Goal: Task Accomplishment & Management: Use online tool/utility

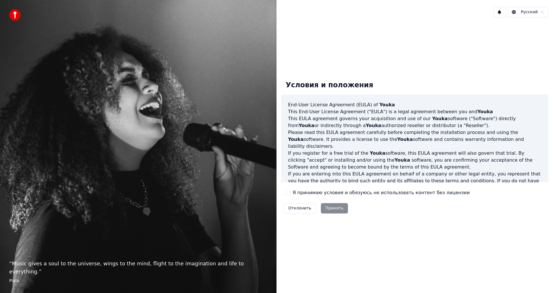
click at [286, 193] on button "Я принимаю условия и обязуюсь не использовать контент без лицензии" at bounding box center [288, 192] width 5 height 5
click at [332, 203] on button "Принять" at bounding box center [334, 208] width 27 height 10
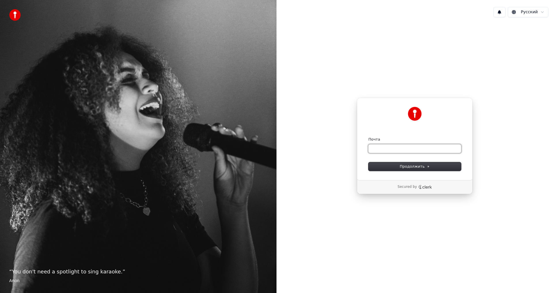
click at [389, 149] on input "Почта" at bounding box center [414, 148] width 93 height 9
type input "*"
click at [418, 163] on button "Продолжить" at bounding box center [414, 166] width 93 height 9
click at [414, 168] on span "Продолжить" at bounding box center [414, 166] width 30 height 5
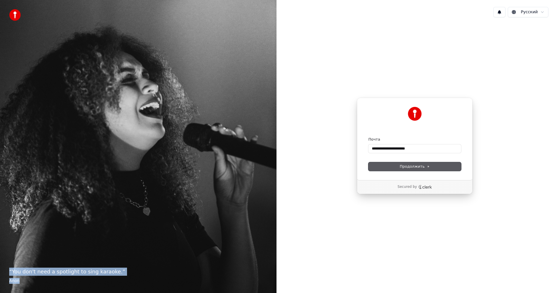
drag, startPoint x: 9, startPoint y: 269, endPoint x: 21, endPoint y: 288, distance: 22.1
click at [21, 288] on div "“ You don't need a spotlight to sing karaoke. ” Anon" at bounding box center [138, 146] width 276 height 293
click at [420, 187] on icon "Clerk logo" at bounding box center [425, 187] width 14 height 4
click at [410, 163] on button "Продолжить" at bounding box center [414, 166] width 93 height 9
click at [407, 164] on span "Продолжить" at bounding box center [414, 166] width 30 height 5
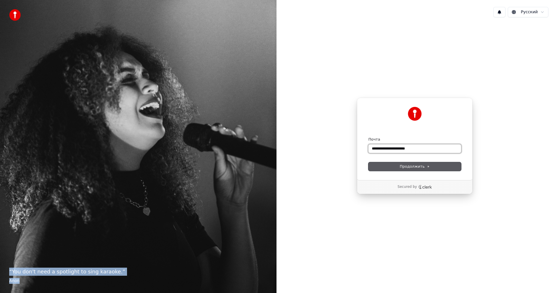
type input "**********"
drag, startPoint x: 414, startPoint y: 147, endPoint x: 327, endPoint y: 158, distance: 87.2
click at [327, 158] on div "**********" at bounding box center [414, 146] width 276 height 248
click at [415, 164] on span "Продолжить" at bounding box center [414, 166] width 30 height 5
type input "**********"
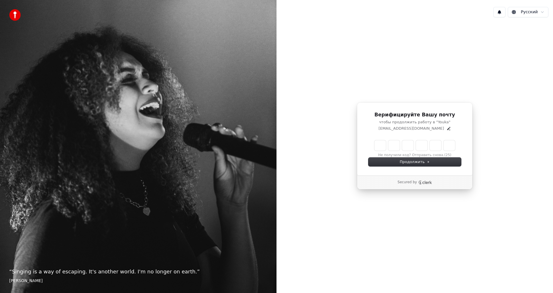
click at [384, 147] on input "Enter verification code" at bounding box center [414, 145] width 81 height 10
type input "******"
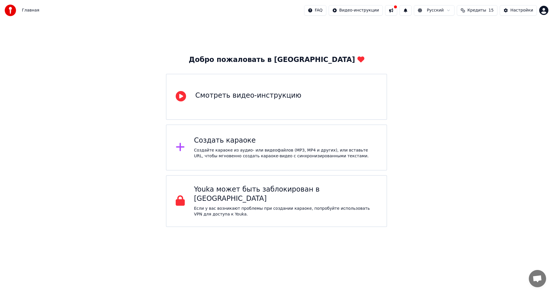
click at [191, 154] on div "Создать караоке Создайте караоке из аудио- или видеофайлов (MP3, MP4 и других),…" at bounding box center [276, 147] width 221 height 46
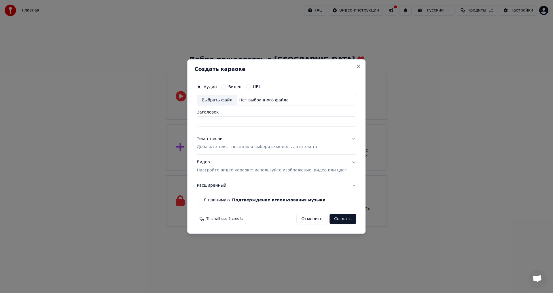
click at [260, 118] on input "Заголовок" at bounding box center [276, 122] width 159 height 10
click at [201, 198] on button "Я принимаю Подтверждение использования музыки" at bounding box center [199, 199] width 5 height 5
click at [260, 100] on div "Нет выбранного файла" at bounding box center [264, 100] width 54 height 6
click at [292, 97] on div "Выбрать файл Нет выбранного файла" at bounding box center [276, 100] width 159 height 11
type input "**********"
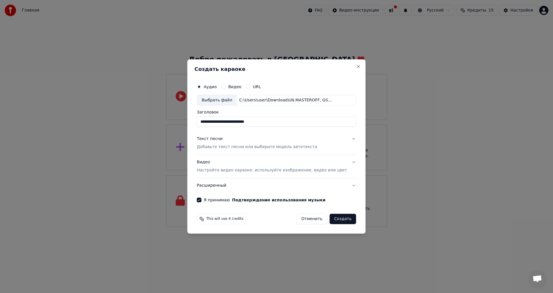
click at [276, 146] on p "Добавьте текст песни или выберите модель автотекста" at bounding box center [257, 147] width 120 height 6
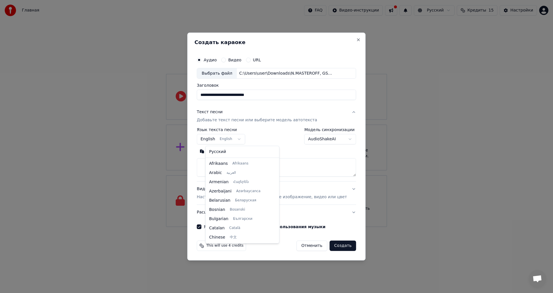
click at [246, 138] on body "**********" at bounding box center [276, 113] width 553 height 227
select select "**"
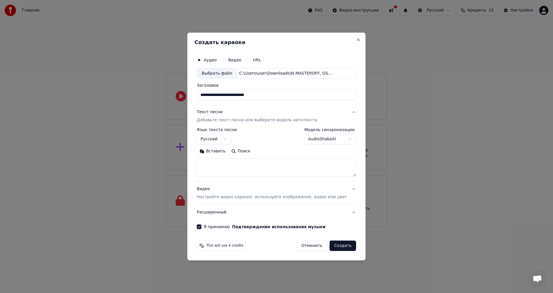
click at [336, 137] on body "**********" at bounding box center [276, 113] width 553 height 227
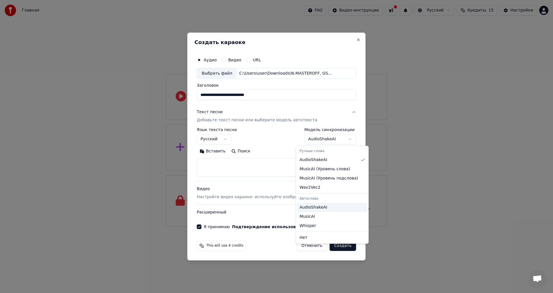
select select "**********"
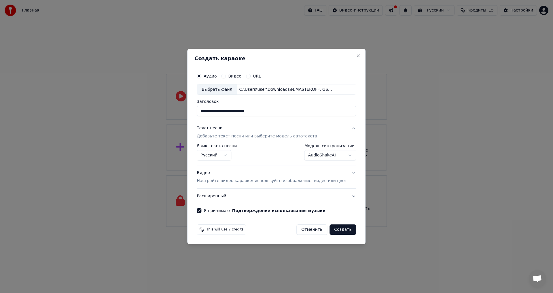
click at [256, 159] on div "**********" at bounding box center [276, 152] width 159 height 17
click at [261, 138] on p "Добавьте текст песни или выберите модель автотекста" at bounding box center [257, 137] width 120 height 6
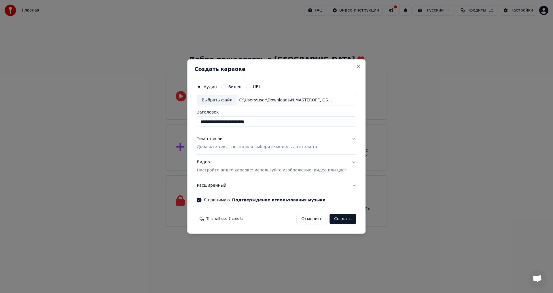
click at [268, 150] on p "Добавьте текст песни или выберите модель автотекста" at bounding box center [257, 147] width 120 height 6
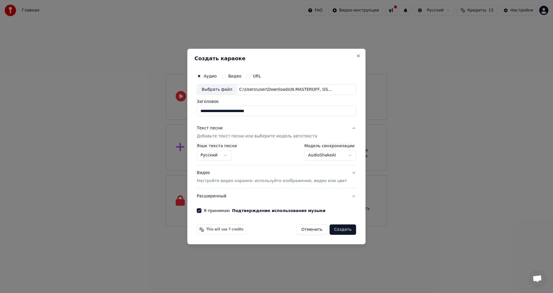
click at [271, 157] on div "**********" at bounding box center [276, 152] width 159 height 17
click at [271, 153] on div "**********" at bounding box center [276, 152] width 159 height 17
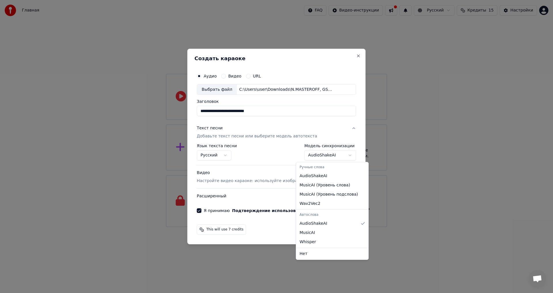
click at [315, 157] on body "**********" at bounding box center [276, 113] width 553 height 227
select select "**********"
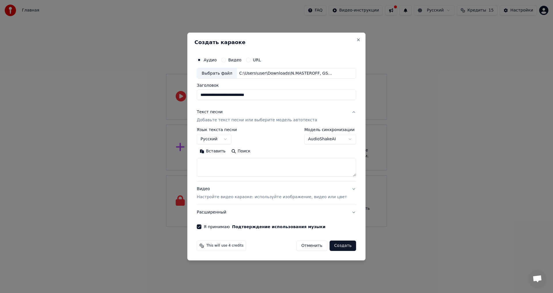
click at [278, 171] on textarea at bounding box center [276, 167] width 159 height 18
click at [217, 163] on textarea at bounding box center [276, 167] width 159 height 18
click at [215, 163] on textarea at bounding box center [276, 167] width 159 height 18
click at [216, 152] on button "Вставить" at bounding box center [213, 151] width 32 height 9
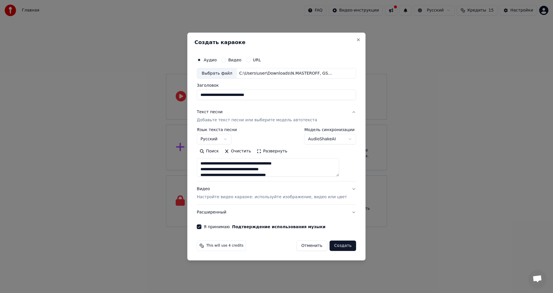
type textarea "**********"
click at [250, 150] on button "Очистить" at bounding box center [238, 151] width 32 height 9
click at [242, 152] on button "Поиск" at bounding box center [240, 151] width 25 height 9
click at [278, 245] on div "This will use 4 credits Отменить Создать" at bounding box center [276, 245] width 159 height 10
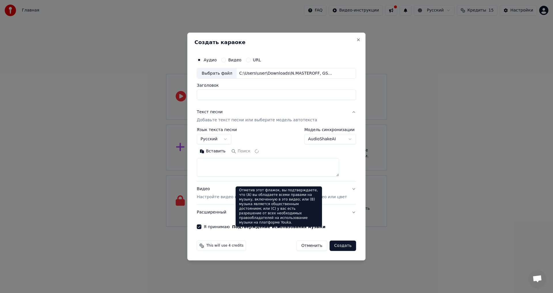
select select
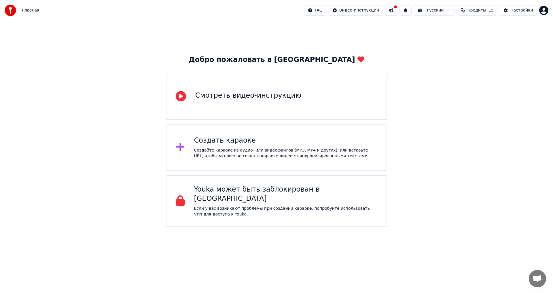
click at [268, 142] on div "Создать караоке" at bounding box center [285, 140] width 183 height 9
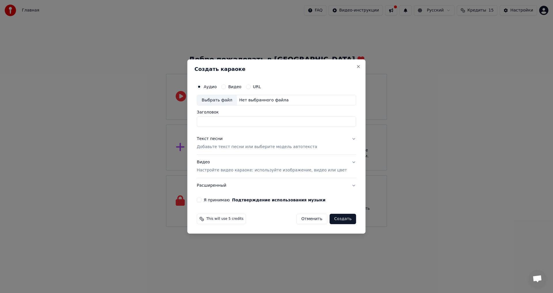
click at [230, 97] on div "Выбрать файл" at bounding box center [217, 100] width 40 height 10
type input "**********"
click at [253, 146] on p "Добавьте текст песни или выберите модель автотекста" at bounding box center [257, 147] width 120 height 6
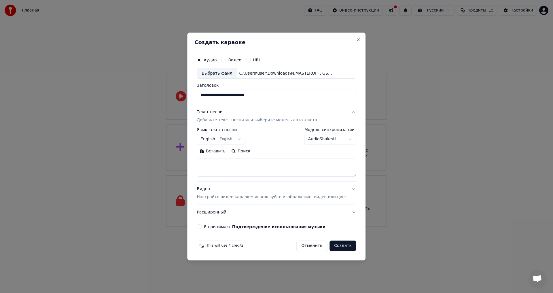
click at [232, 140] on body "**********" at bounding box center [276, 113] width 553 height 227
select select "**"
click at [254, 121] on p "Добавьте текст песни или выберите модель автотекста" at bounding box center [257, 120] width 120 height 6
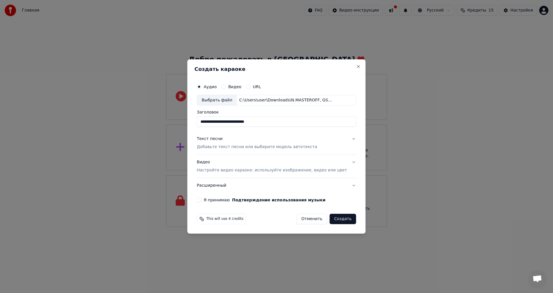
click at [256, 148] on p "Добавьте текст песни или выберите модель автотекста" at bounding box center [257, 147] width 120 height 6
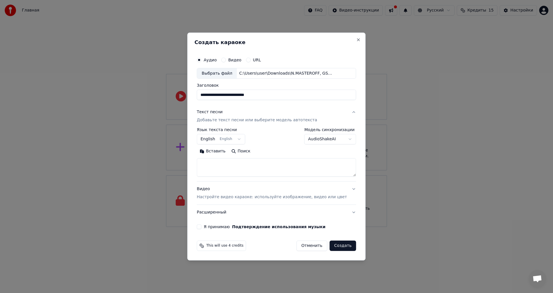
click at [220, 149] on button "Вставить" at bounding box center [213, 151] width 32 height 9
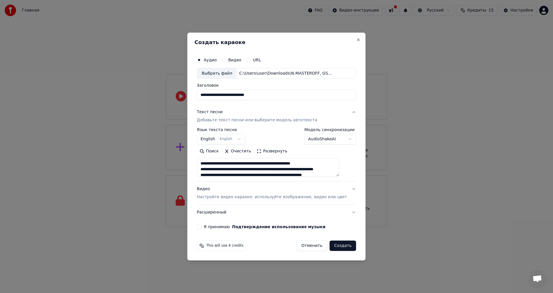
click at [201, 227] on button "Я принимаю Подтверждение использования музыки" at bounding box center [199, 226] width 5 height 5
click at [232, 214] on button "Расширенный" at bounding box center [276, 212] width 159 height 15
type textarea "**********"
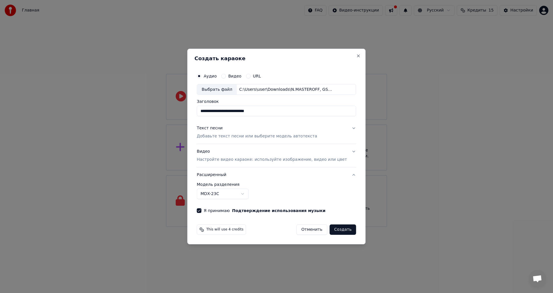
click at [235, 159] on p "Настройте видео караоке: используйте изображение, видео или цвет" at bounding box center [272, 160] width 150 height 6
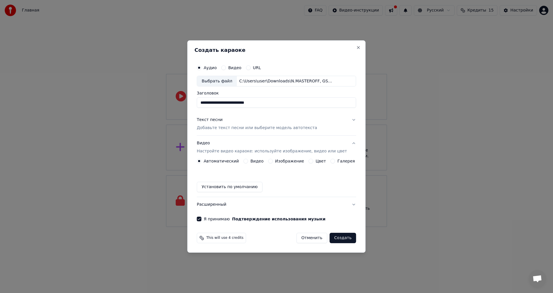
click at [256, 184] on button "Установить по умолчанию" at bounding box center [230, 187] width 66 height 10
click at [277, 159] on label "Изображение" at bounding box center [289, 161] width 29 height 4
click at [273, 159] on button "Изображение" at bounding box center [270, 161] width 5 height 5
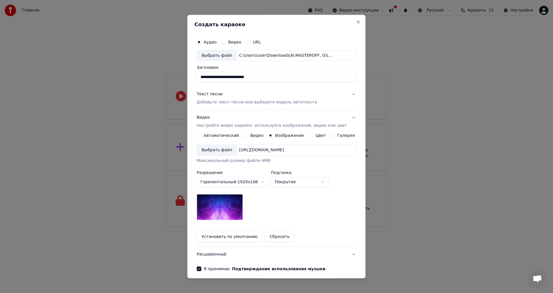
click at [238, 199] on img at bounding box center [220, 207] width 46 height 26
click at [230, 151] on div "Выбрать файл" at bounding box center [217, 150] width 40 height 10
drag, startPoint x: 258, startPoint y: 213, endPoint x: 258, endPoint y: 190, distance: 22.7
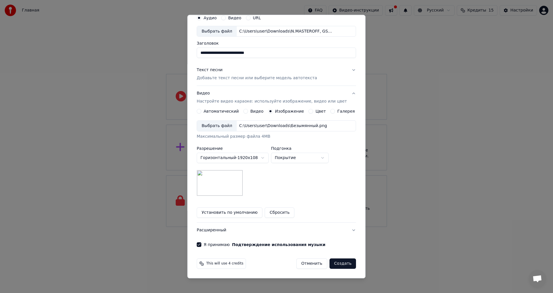
click at [344, 264] on button "Создать" at bounding box center [342, 263] width 26 height 10
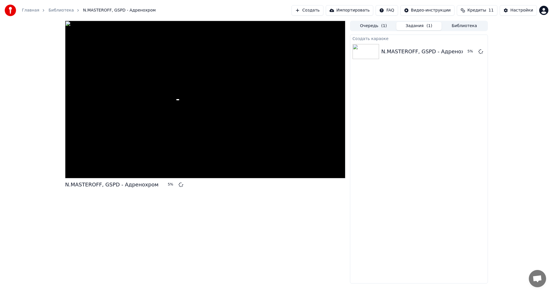
drag, startPoint x: 183, startPoint y: 71, endPoint x: 176, endPoint y: 95, distance: 24.9
click at [183, 71] on div at bounding box center [205, 99] width 280 height 157
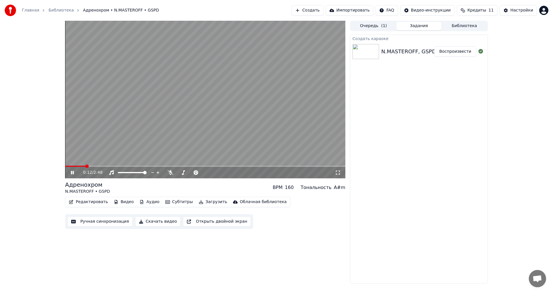
click at [74, 173] on icon at bounding box center [72, 172] width 3 height 3
click at [65, 168] on span at bounding box center [66, 165] width 3 height 3
click at [70, 175] on div "0:00 / 2:48" at bounding box center [204, 173] width 275 height 6
click at [70, 171] on icon at bounding box center [77, 172] width 14 height 5
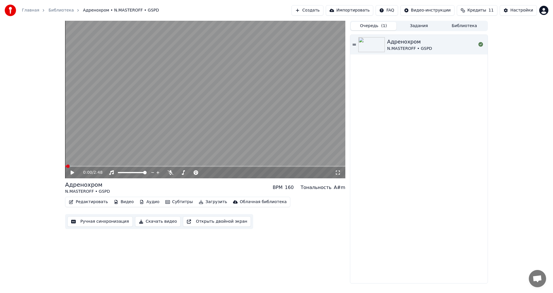
click at [367, 24] on button "Очередь ( 1 )" at bounding box center [373, 26] width 45 height 8
click at [323, 9] on button "Создать" at bounding box center [307, 10] width 32 height 10
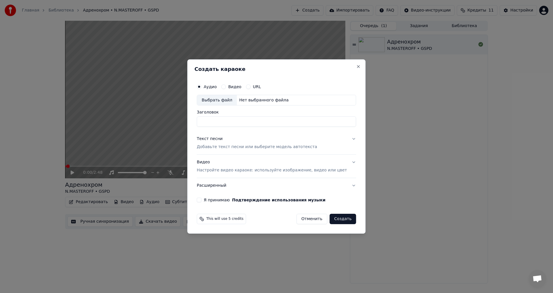
click at [235, 98] on div "Выбрать файл" at bounding box center [217, 100] width 40 height 10
type input "**********"
click at [218, 144] on p "Добавьте текст песни или выберите модель автотекста" at bounding box center [257, 147] width 120 height 6
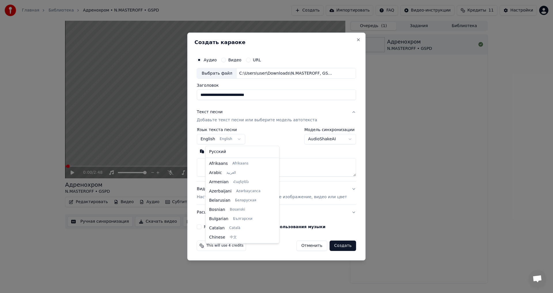
click at [242, 138] on body "**********" at bounding box center [276, 146] width 553 height 293
select select "**"
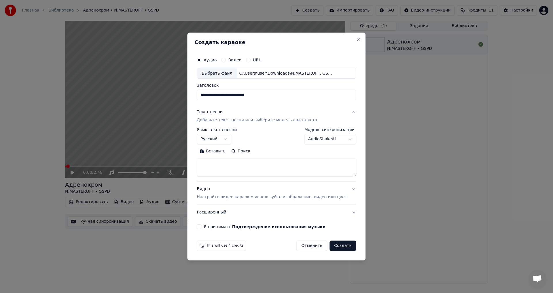
click at [248, 171] on textarea at bounding box center [276, 167] width 159 height 18
click at [221, 154] on button "Вставить" at bounding box center [213, 151] width 32 height 9
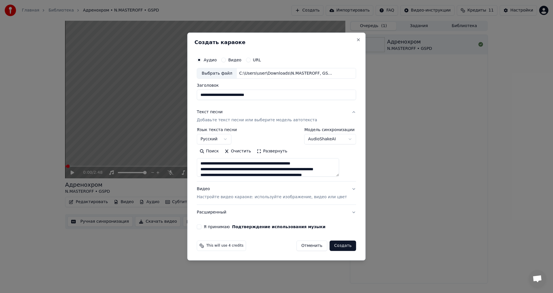
click at [210, 164] on textarea at bounding box center [268, 167] width 142 height 18
click at [209, 165] on textarea at bounding box center [268, 167] width 142 height 18
click at [234, 163] on textarea at bounding box center [268, 167] width 142 height 18
type textarea "**********"
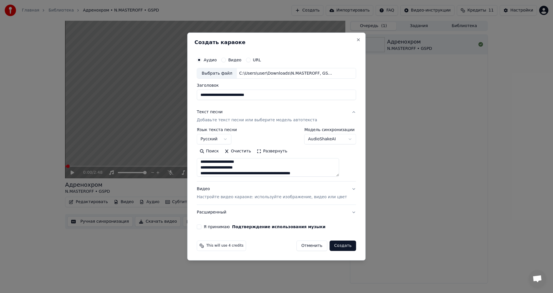
click at [257, 198] on p "Настройте видео караоке: используйте изображение, видео или цвет" at bounding box center [272, 197] width 150 height 6
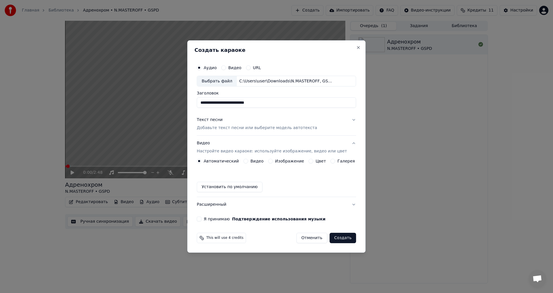
click at [282, 157] on button "Видео Настройте видео караоке: используйте изображение, видео или цвет" at bounding box center [276, 147] width 159 height 23
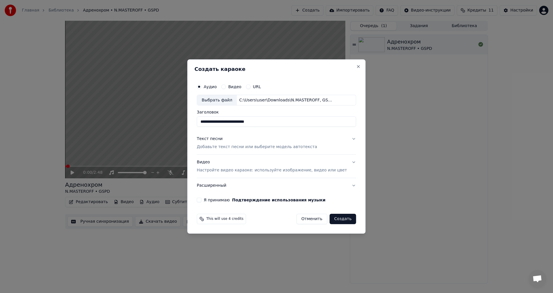
click at [279, 173] on p "Настройте видео караоке: используйте изображение, видео или цвет" at bounding box center [272, 170] width 150 height 6
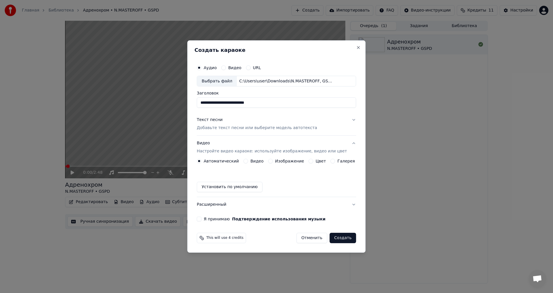
click at [330, 159] on button "Галерея" at bounding box center [332, 161] width 5 height 5
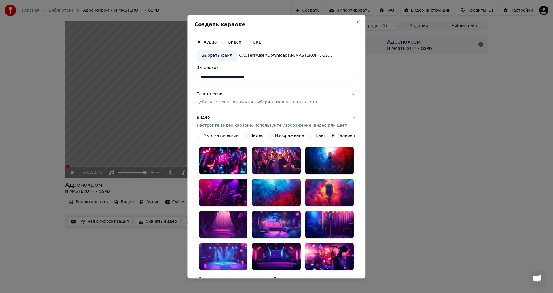
click at [273, 134] on div "Изображение" at bounding box center [286, 135] width 36 height 5
click at [275, 136] on label "Изображение" at bounding box center [289, 136] width 29 height 4
click at [273, 136] on button "Изображение" at bounding box center [270, 135] width 5 height 5
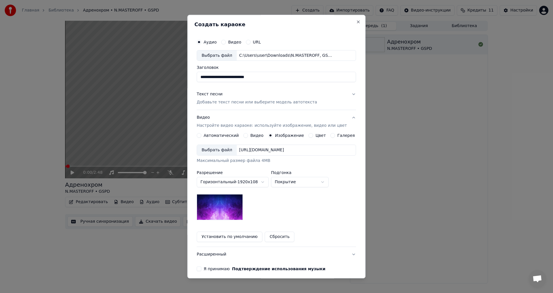
click at [262, 182] on body "**********" at bounding box center [276, 146] width 553 height 293
click at [238, 203] on img at bounding box center [220, 207] width 46 height 26
drag, startPoint x: 210, startPoint y: 204, endPoint x: 236, endPoint y: 167, distance: 45.3
click at [211, 203] on img at bounding box center [220, 207] width 46 height 26
click at [224, 148] on div "Выбрать файл" at bounding box center [217, 150] width 40 height 10
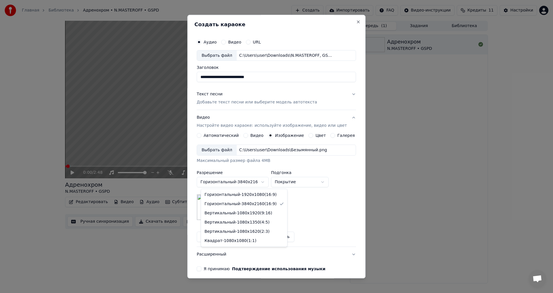
click at [248, 178] on body "**********" at bounding box center [276, 146] width 553 height 293
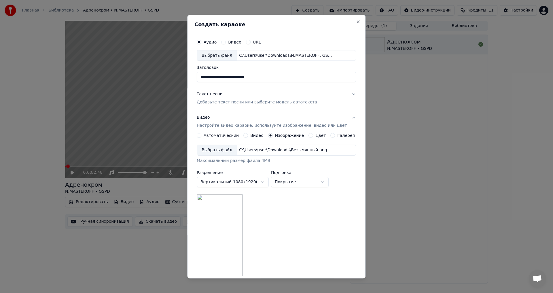
click at [250, 178] on body "**********" at bounding box center [276, 146] width 553 height 293
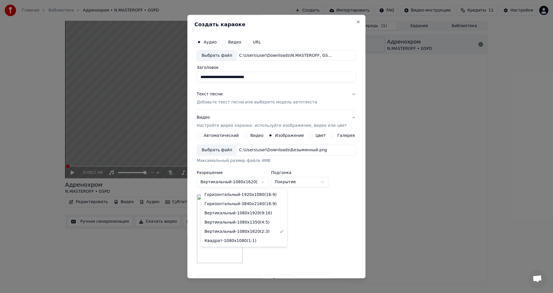
click at [250, 178] on body "**********" at bounding box center [276, 146] width 553 height 293
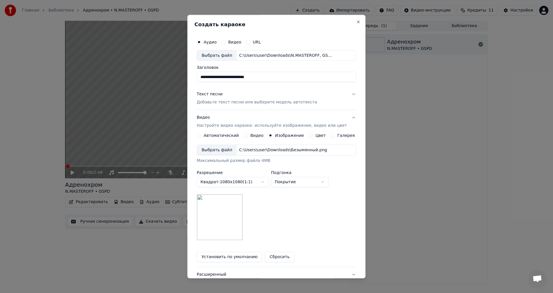
click at [253, 181] on body "**********" at bounding box center [276, 146] width 553 height 293
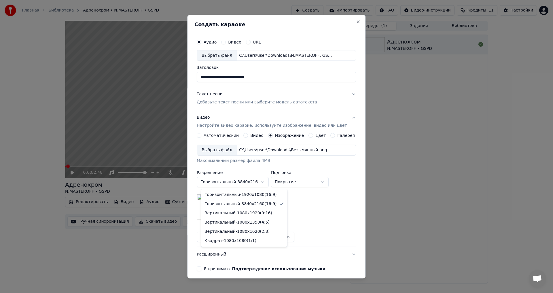
click at [255, 181] on body "**********" at bounding box center [276, 146] width 553 height 293
select select "*********"
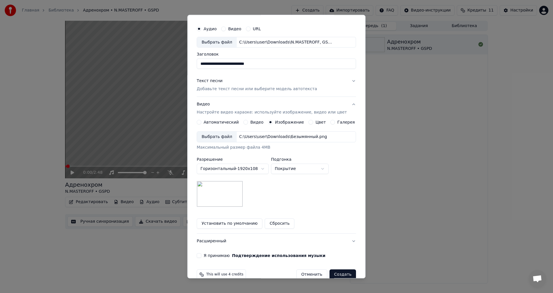
scroll to position [24, 0]
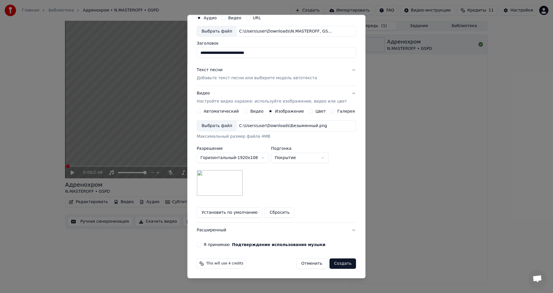
click at [208, 229] on button "Расширенный" at bounding box center [276, 230] width 159 height 15
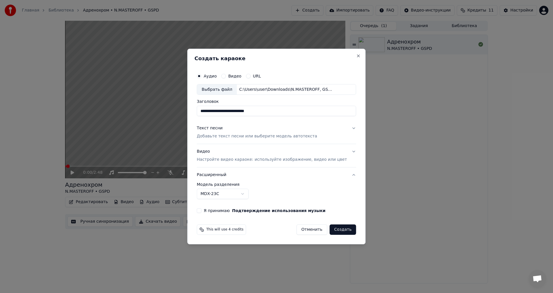
click at [212, 150] on div "Видео Настройте видео караоке: используйте изображение, видео или цвет" at bounding box center [272, 156] width 150 height 14
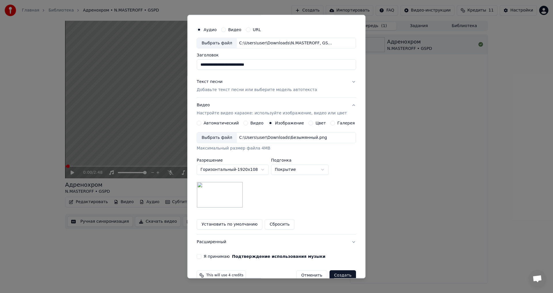
scroll to position [24, 0]
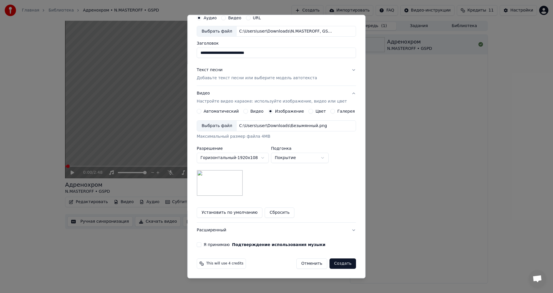
click at [219, 229] on button "Расширенный" at bounding box center [276, 230] width 159 height 15
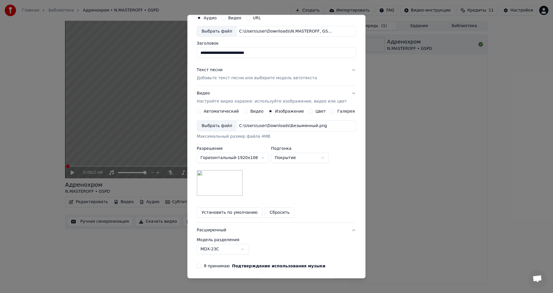
scroll to position [0, 0]
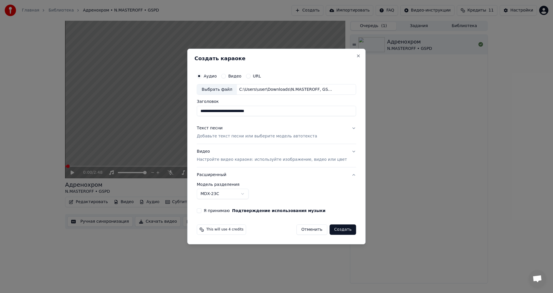
click at [210, 209] on div "Я принимаю Подтверждение использования музыки" at bounding box center [276, 210] width 159 height 5
click at [201, 211] on button "Я принимаю Подтверждение использования музыки" at bounding box center [199, 210] width 5 height 5
click at [338, 230] on button "Создать" at bounding box center [342, 229] width 26 height 10
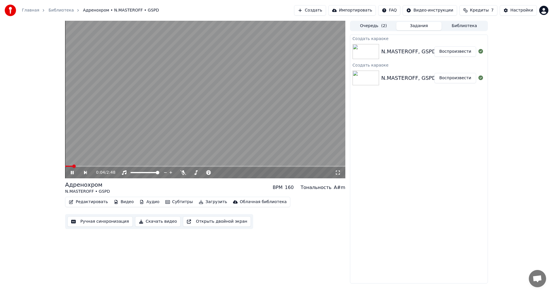
click at [403, 52] on div "N.MASTEROFF, GSPD - Адренохром" at bounding box center [427, 51] width 93 height 8
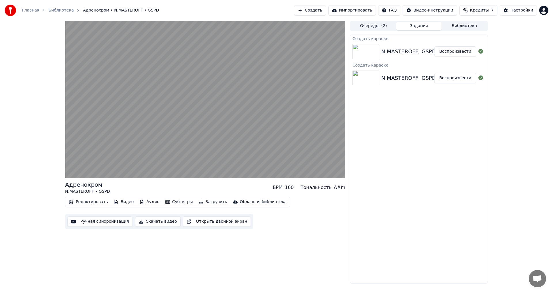
click at [449, 52] on button "Воспроизвести" at bounding box center [455, 51] width 42 height 10
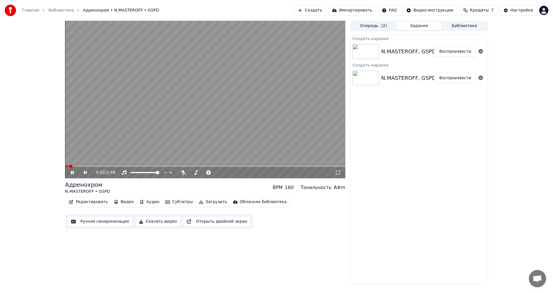
click at [461, 75] on button "Воспроизвести" at bounding box center [455, 78] width 42 height 10
click at [65, 167] on span at bounding box center [205, 165] width 280 height 1
click at [75, 171] on icon at bounding box center [76, 172] width 13 height 5
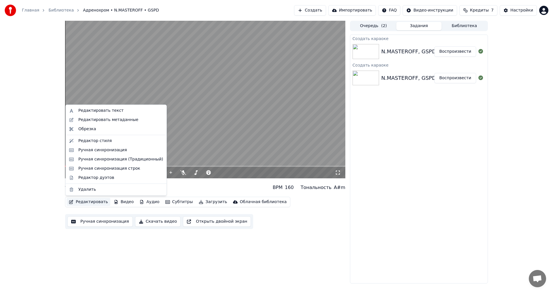
click at [98, 201] on button "Редактировать" at bounding box center [88, 202] width 44 height 8
click at [100, 220] on button "Ручная синхронизация" at bounding box center [99, 221] width 65 height 10
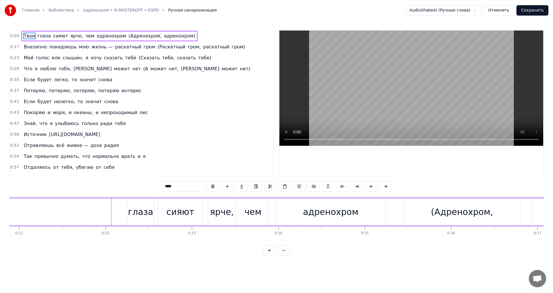
scroll to position [0, 960]
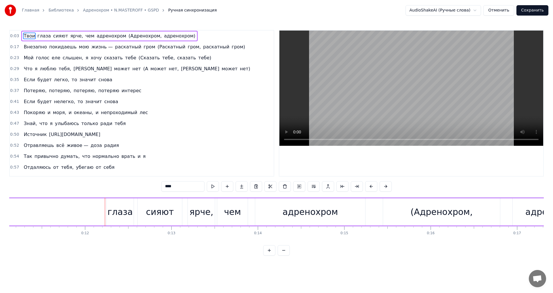
drag, startPoint x: 80, startPoint y: 246, endPoint x: 127, endPoint y: 249, distance: 46.7
click at [129, 251] on div "0:03 Твои глаза сияют ярче, чем адренохром (Адренохром, адренохром) 0:17 Внезап…" at bounding box center [276, 142] width 534 height 225
drag, startPoint x: 110, startPoint y: 218, endPoint x: 120, endPoint y: 221, distance: 10.5
click at [124, 224] on div "глаза" at bounding box center [119, 211] width 27 height 27
type input "*****"
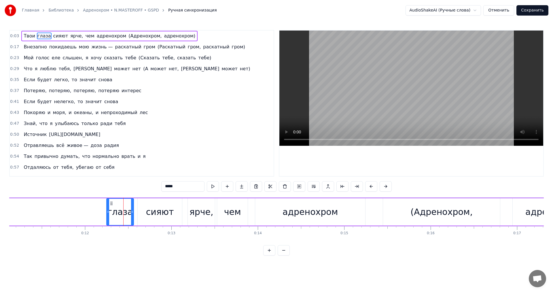
click at [33, 37] on div "Твои глаза сияют ярче, чем адренохром (Адренохром, адренохром)" at bounding box center [109, 36] width 176 height 10
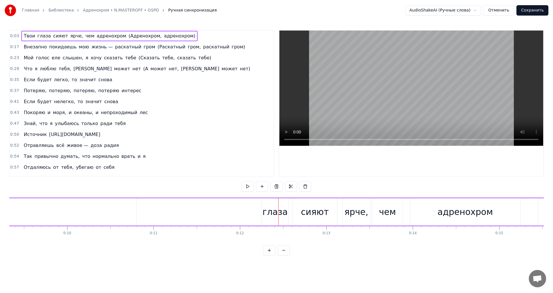
click at [30, 35] on span "Твои" at bounding box center [29, 36] width 12 height 7
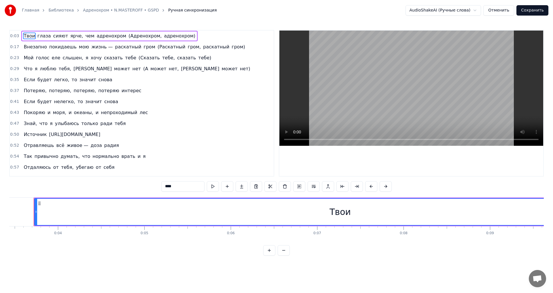
scroll to position [0, 292]
drag, startPoint x: 346, startPoint y: 217, endPoint x: 157, endPoint y: 200, distance: 189.9
click at [367, 220] on div "Твои" at bounding box center [344, 212] width 610 height 26
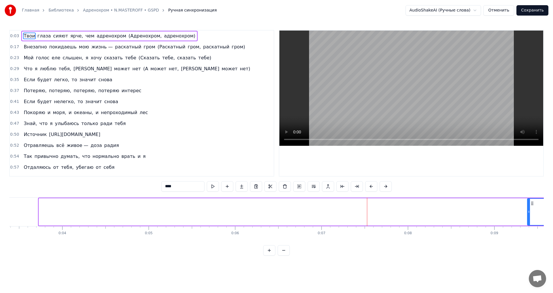
drag, startPoint x: 39, startPoint y: 214, endPoint x: 494, endPoint y: 235, distance: 455.8
click at [527, 239] on div "Твои глаза сияют ярче, чем адренохром (Адренохром, адренохром) Внезапно покидае…" at bounding box center [276, 218] width 534 height 43
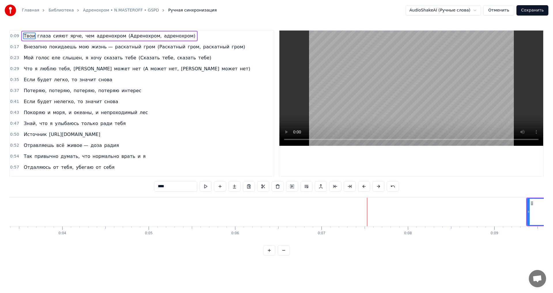
drag, startPoint x: 408, startPoint y: 276, endPoint x: 289, endPoint y: 252, distance: 121.5
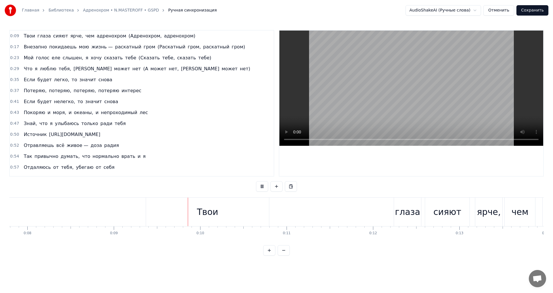
scroll to position [0, 770]
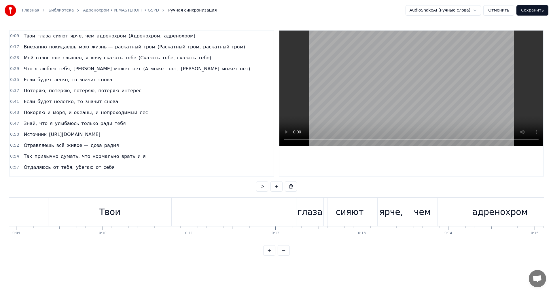
click at [155, 209] on div "Твои" at bounding box center [109, 211] width 123 height 28
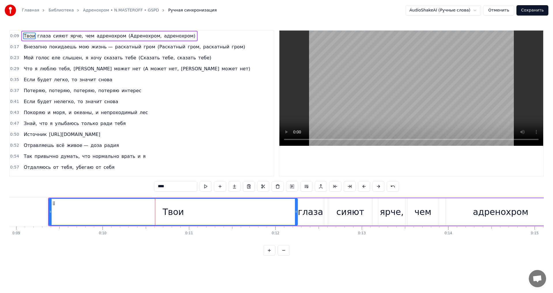
drag, startPoint x: 170, startPoint y: 210, endPoint x: 295, endPoint y: 219, distance: 125.5
click at [295, 219] on div at bounding box center [296, 212] width 2 height 26
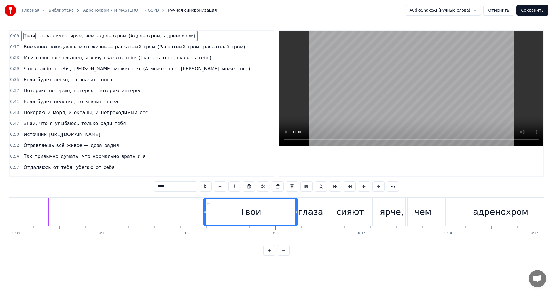
drag, startPoint x: 50, startPoint y: 215, endPoint x: 208, endPoint y: 214, distance: 158.6
click at [206, 218] on div at bounding box center [205, 212] width 2 height 26
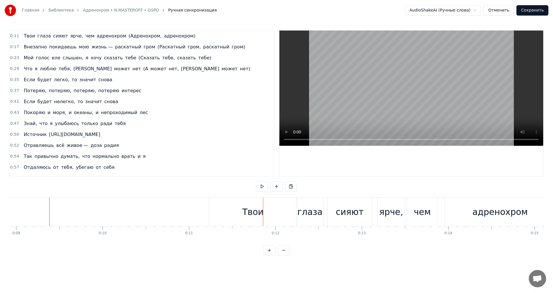
click at [212, 210] on div "Твои" at bounding box center [253, 211] width 88 height 28
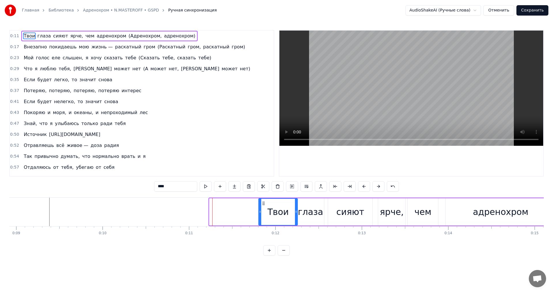
drag, startPoint x: 211, startPoint y: 210, endPoint x: 259, endPoint y: 211, distance: 48.1
click at [260, 214] on div at bounding box center [260, 212] width 2 height 26
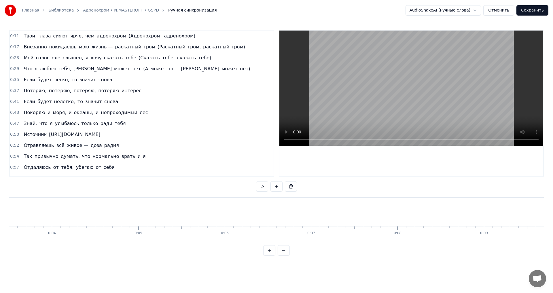
scroll to position [0, 291]
drag, startPoint x: 31, startPoint y: 240, endPoint x: 0, endPoint y: 240, distance: 31.4
click at [0, 240] on div "Главная Библиотека Адренохром • N.MASTEROFF • GSPD Ручная синхронизация AudioSh…" at bounding box center [276, 127] width 553 height 255
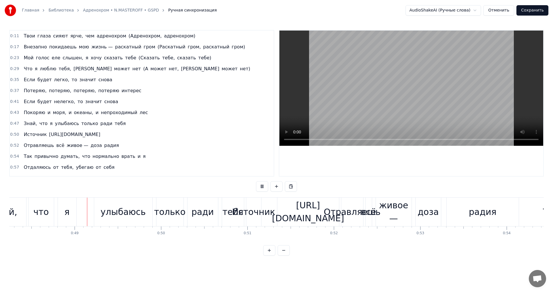
scroll to position [0, 4166]
click at [451, 106] on video at bounding box center [411, 88] width 264 height 115
click at [287, 207] on div "https://alllyr.ru/song207085" at bounding box center [307, 212] width 72 height 26
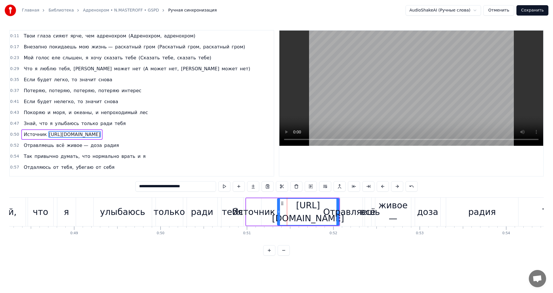
scroll to position [31, 0]
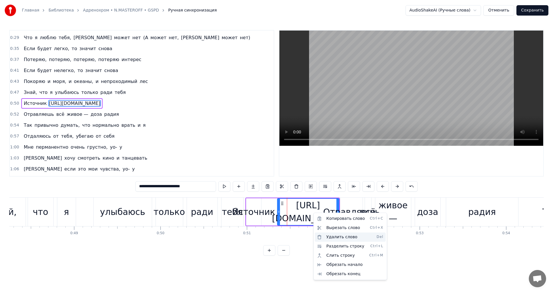
click at [339, 237] on div "Удалить слово Del" at bounding box center [350, 236] width 71 height 9
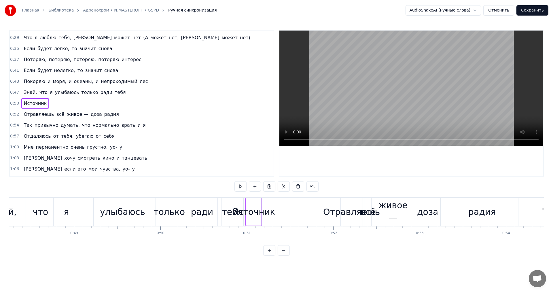
click at [250, 216] on div "Источник" at bounding box center [253, 211] width 43 height 13
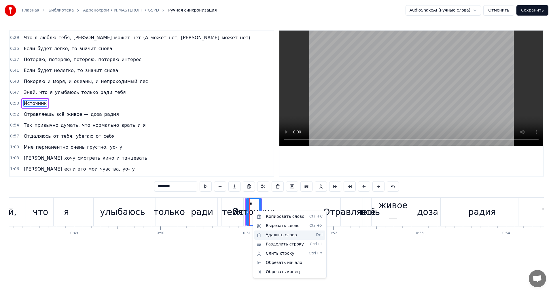
click at [274, 237] on div "Удалить слово Del" at bounding box center [289, 234] width 71 height 9
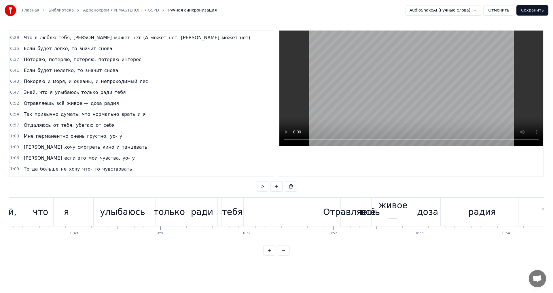
click at [337, 213] on div "Отравляешь" at bounding box center [351, 211] width 57 height 13
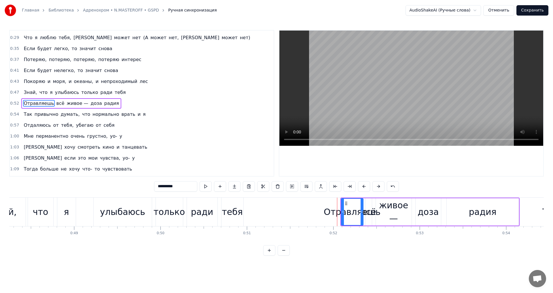
drag, startPoint x: 348, startPoint y: 213, endPoint x: 332, endPoint y: 213, distance: 15.8
click at [332, 213] on div "Отравляешь" at bounding box center [351, 211] width 57 height 13
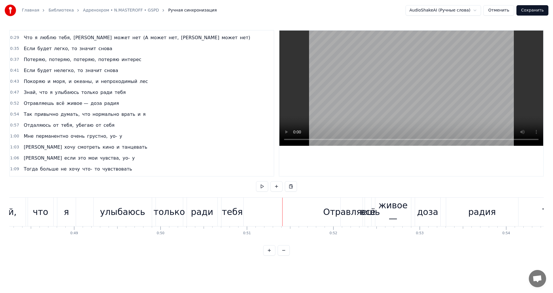
click at [343, 213] on div "Отравляешь" at bounding box center [351, 211] width 57 height 13
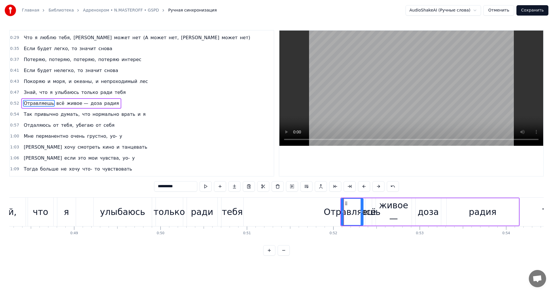
drag, startPoint x: 341, startPoint y: 212, endPoint x: 332, endPoint y: 211, distance: 8.4
click at [332, 211] on div "Отравляешь" at bounding box center [351, 211] width 57 height 13
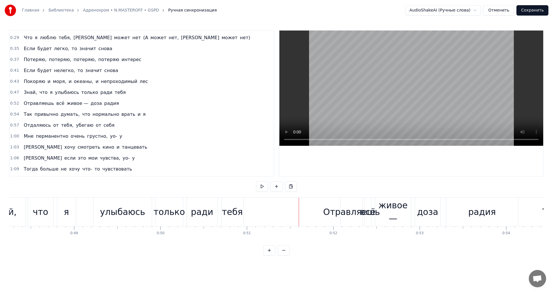
click at [232, 210] on div "тебя" at bounding box center [232, 211] width 21 height 13
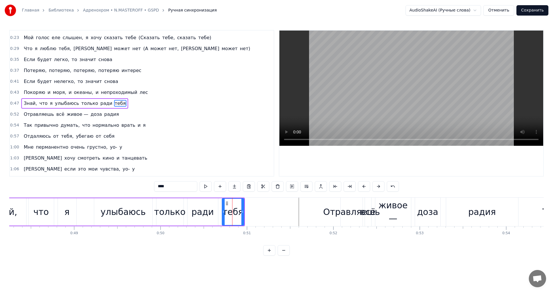
click at [124, 208] on div "улыбаюсь" at bounding box center [122, 211] width 45 height 13
type input "********"
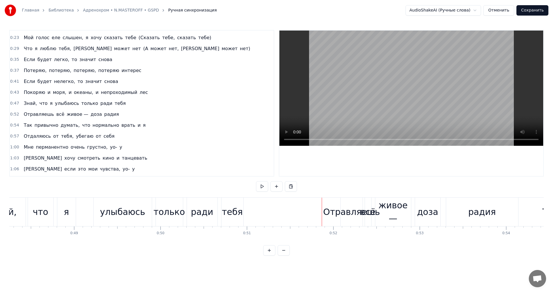
click at [341, 211] on div "Отравляешь" at bounding box center [351, 211] width 57 height 13
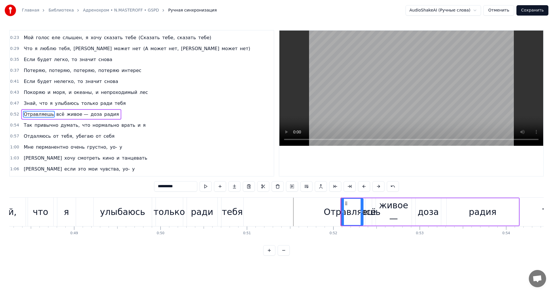
scroll to position [31, 0]
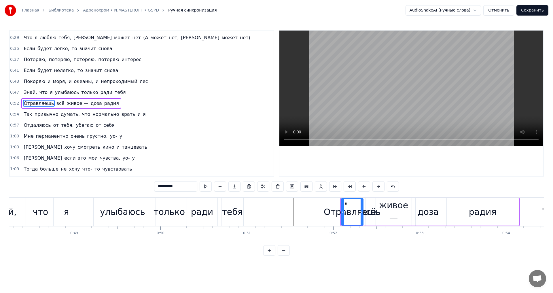
drag, startPoint x: 341, startPoint y: 211, endPoint x: 335, endPoint y: 210, distance: 5.8
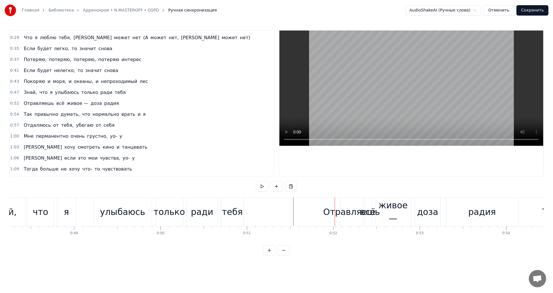
click at [340, 209] on div "Отравляешь" at bounding box center [351, 211] width 57 height 13
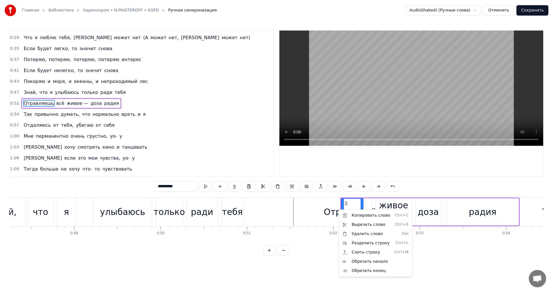
click at [341, 210] on div "Копировать слово Ctrl+C Вырезать слово Ctrl+X Удалить слово Del Разделить строк…" at bounding box center [375, 242] width 74 height 67
click at [389, 265] on div "Обрезать начало" at bounding box center [375, 261] width 71 height 9
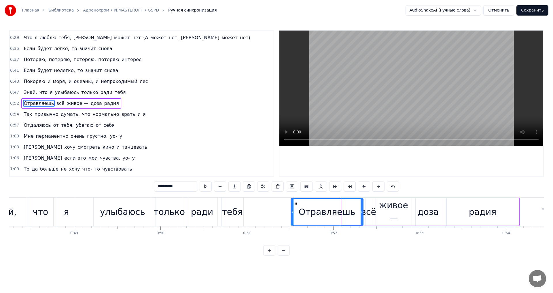
drag, startPoint x: 342, startPoint y: 211, endPoint x: 292, endPoint y: 211, distance: 50.7
click at [292, 211] on icon at bounding box center [292, 211] width 2 height 5
click at [239, 212] on div "тебя" at bounding box center [232, 211] width 21 height 13
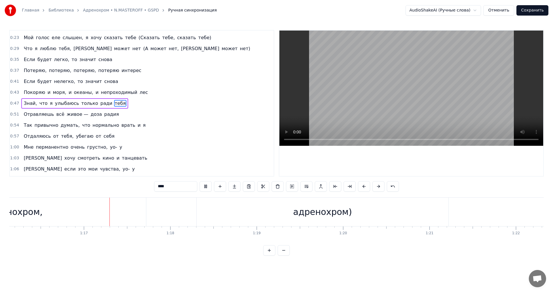
scroll to position [0, 6594]
click at [315, 211] on div "адренохром)" at bounding box center [302, 211] width 59 height 13
type input "**********"
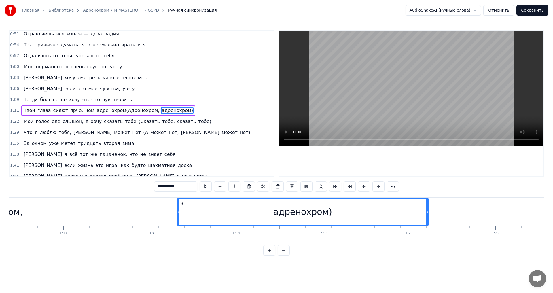
scroll to position [108, 0]
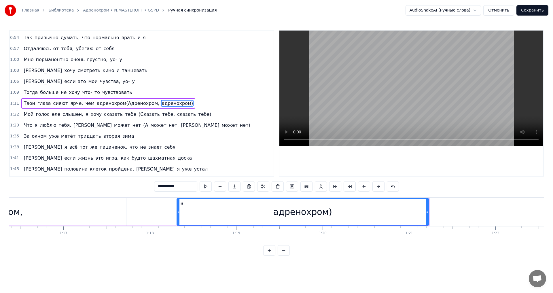
drag, startPoint x: 127, startPoint y: 186, endPoint x: 186, endPoint y: 195, distance: 59.2
click at [188, 195] on div "0:11 Твои глаза сияют ярче, чем адренохром (Адренохром, адренохром) 0:17 Внезап…" at bounding box center [276, 142] width 534 height 225
drag, startPoint x: 137, startPoint y: 216, endPoint x: 71, endPoint y: 218, distance: 65.6
click at [94, 218] on div "Твои глаза сияют ярче, чем адренохром(Адренохром, адренохром)" at bounding box center [19, 211] width 820 height 28
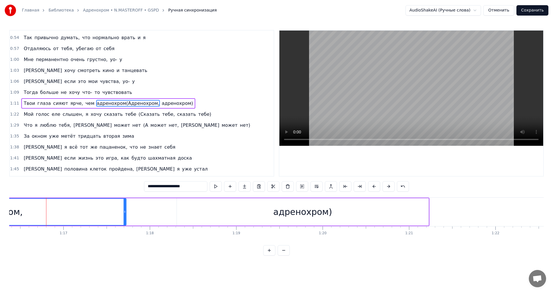
drag, startPoint x: 66, startPoint y: 250, endPoint x: 156, endPoint y: 263, distance: 90.8
click at [156, 263] on html "Главная Библиотека Адренохром • N.MASTEROFF • GSPD Ручная синхронизация AudioSh…" at bounding box center [276, 132] width 553 height 264
drag, startPoint x: 133, startPoint y: 262, endPoint x: 153, endPoint y: 259, distance: 20.6
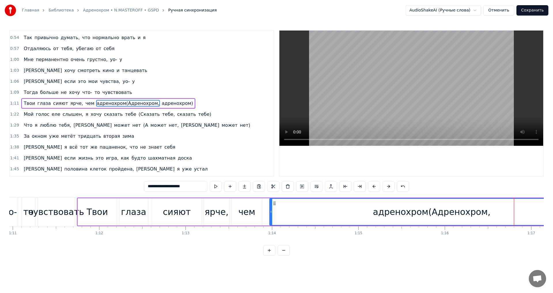
click at [244, 219] on div "чем" at bounding box center [246, 211] width 31 height 27
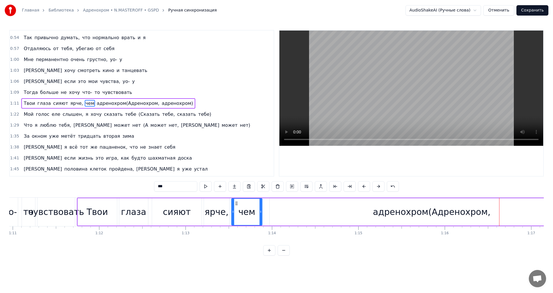
click at [497, 211] on div "адренохром(Адренохром," at bounding box center [431, 211] width 324 height 27
type input "**********"
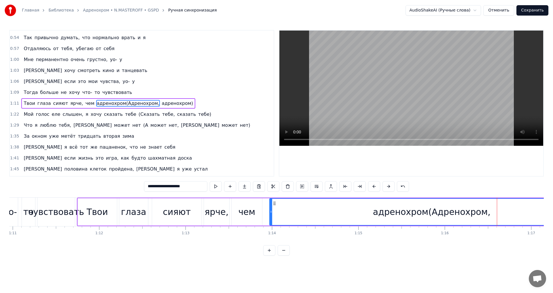
click at [498, 211] on div "адренохром(Адренохром," at bounding box center [431, 212] width 323 height 26
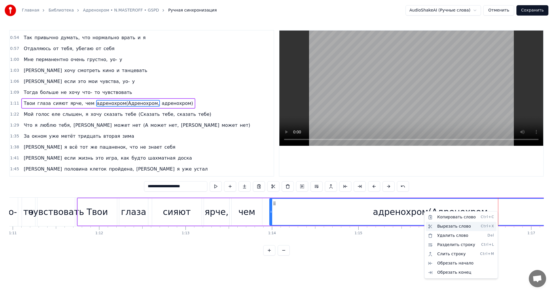
click at [490, 226] on span "Ctrl+X" at bounding box center [487, 226] width 14 height 5
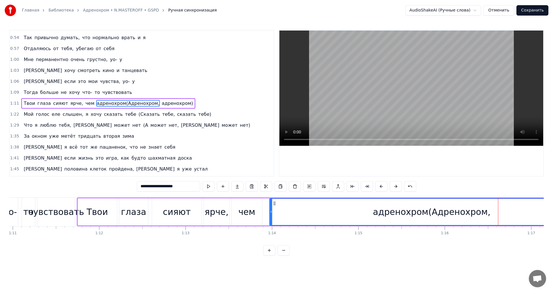
click at [497, 210] on div "адренохром(Адренохром," at bounding box center [431, 212] width 323 height 26
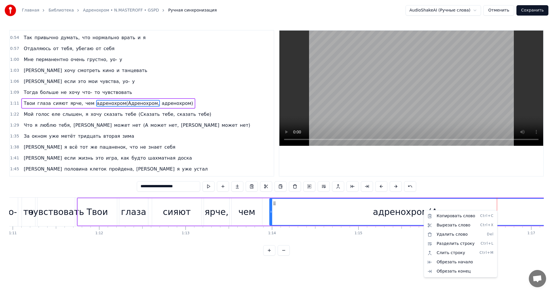
click at [496, 210] on div "Копировать слово Ctrl+C Вырезать слово Ctrl+X Удалить слово Del Разделить строк…" at bounding box center [460, 243] width 74 height 67
click at [497, 210] on html "Главная Библиотека Адренохром • N.MASTEROFF • GSPD Ручная синхронизация AudioSh…" at bounding box center [276, 132] width 553 height 264
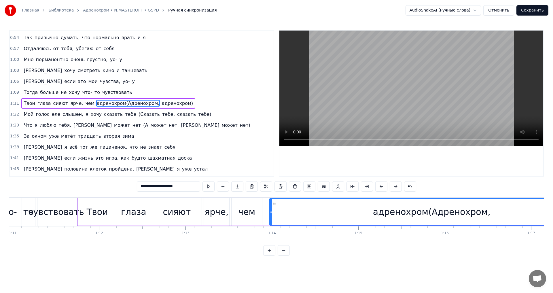
click at [497, 210] on div "адренохром(Адренохром," at bounding box center [431, 212] width 323 height 26
click at [498, 210] on div "адренохром(Адренохром," at bounding box center [431, 212] width 323 height 26
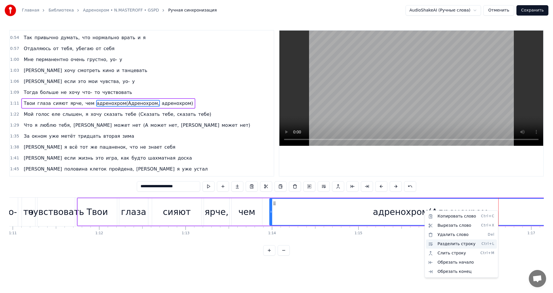
click at [482, 246] on div "Разделить строку Ctrl+L" at bounding box center [461, 243] width 71 height 9
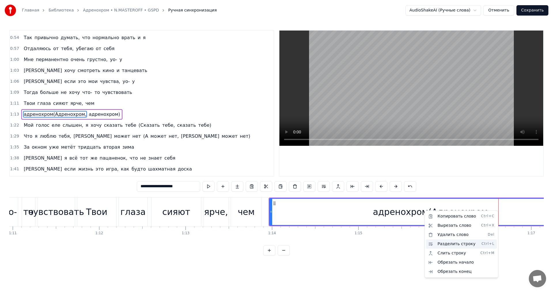
scroll to position [119, 0]
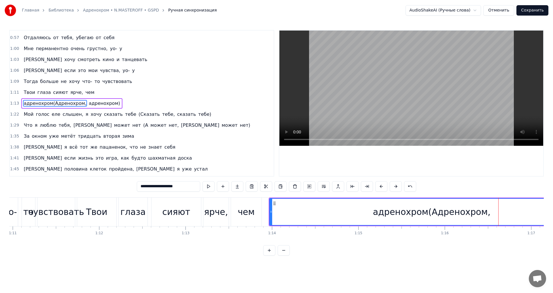
drag, startPoint x: 474, startPoint y: 279, endPoint x: 433, endPoint y: 269, distance: 42.4
click at [434, 264] on html "Главная Библиотека Адренохром • N.MASTEROFF • GSPD Ручная синхронизация AudioSh…" at bounding box center [276, 132] width 553 height 264
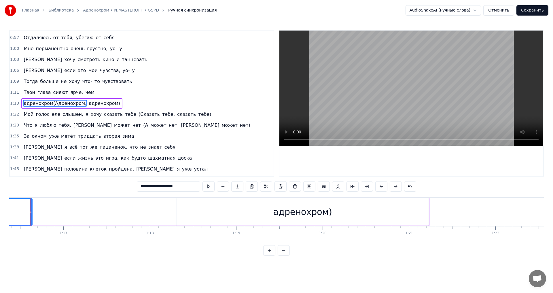
drag, startPoint x: 124, startPoint y: 211, endPoint x: 31, endPoint y: 213, distance: 93.8
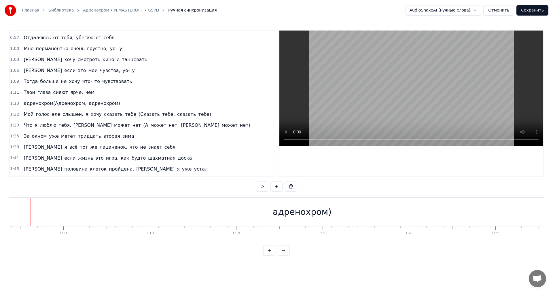
scroll to position [0, 6587]
drag, startPoint x: 72, startPoint y: 271, endPoint x: 114, endPoint y: 262, distance: 43.0
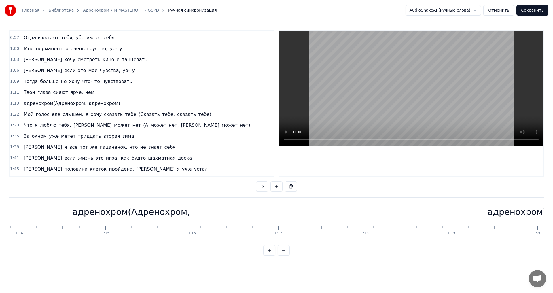
scroll to position [0, 6379]
click at [214, 202] on div "адренохром(Адренохром," at bounding box center [131, 211] width 230 height 28
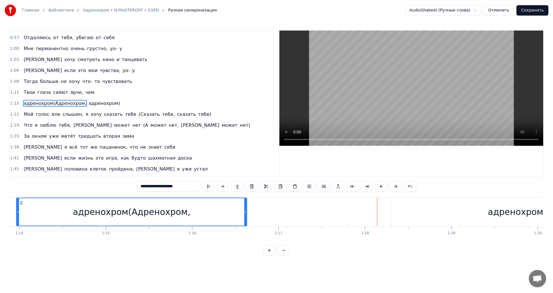
click at [381, 210] on div "адренохром(Адренохром, адренохром)" at bounding box center [330, 211] width 628 height 28
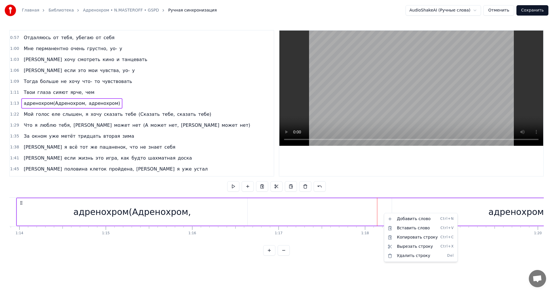
click at [355, 257] on html "Главная Библиотека Адренохром • N.MASTEROFF • GSPD Ручная синхронизация AudioSh…" at bounding box center [276, 132] width 553 height 264
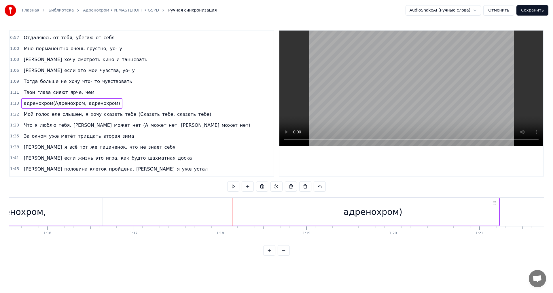
scroll to position [0, 6548]
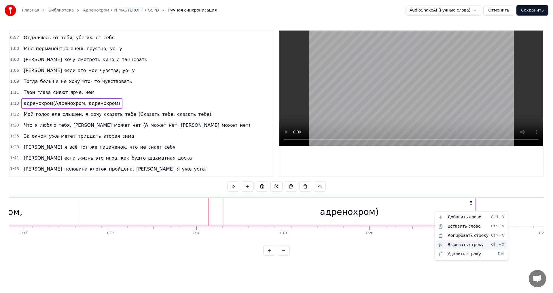
click at [469, 246] on div "Вырезать строку Ctrl+X" at bounding box center [471, 244] width 71 height 9
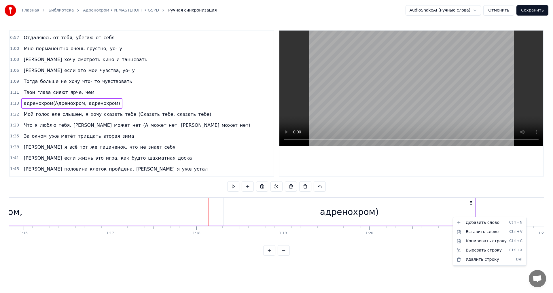
click at [470, 203] on html "Главная Библиотека Адренохром • N.MASTEROFF • GSPD Ручная синхронизация AudioSh…" at bounding box center [276, 132] width 553 height 264
click at [470, 203] on circle at bounding box center [470, 202] width 0 height 0
click at [470, 202] on icon at bounding box center [470, 202] width 5 height 5
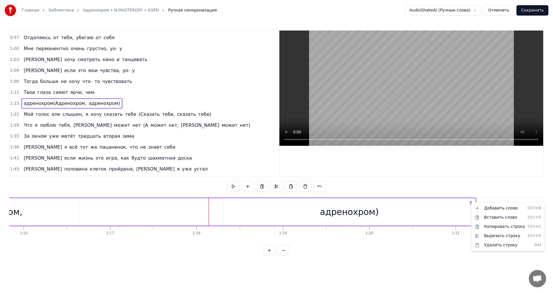
click at [462, 205] on div "адренохром)" at bounding box center [349, 211] width 252 height 27
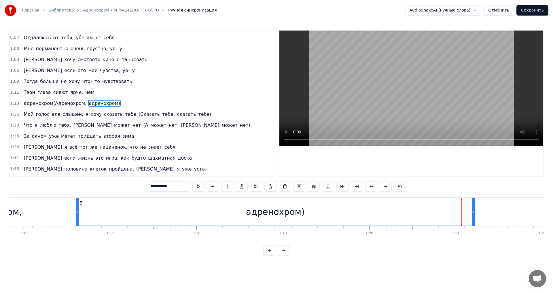
drag, startPoint x: 223, startPoint y: 208, endPoint x: 76, endPoint y: 217, distance: 147.0
click at [76, 217] on div at bounding box center [77, 211] width 2 height 27
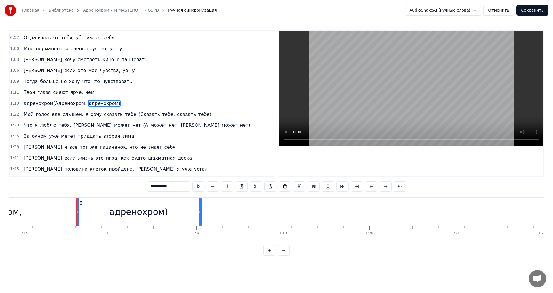
drag, startPoint x: 472, startPoint y: 213, endPoint x: 196, endPoint y: 221, distance: 276.4
click at [199, 222] on div at bounding box center [200, 211] width 2 height 27
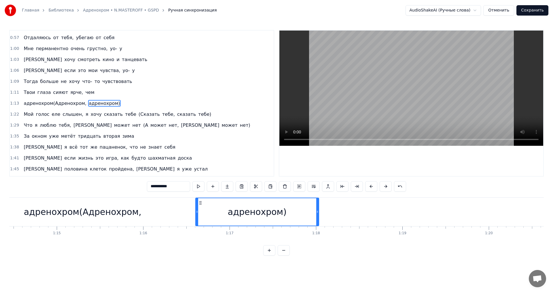
scroll to position [0, 6253]
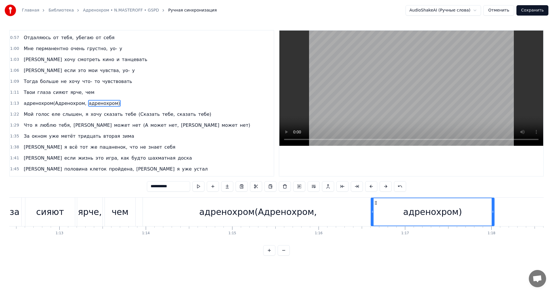
click at [251, 207] on div "адренохром(Адренохром," at bounding box center [257, 211] width 117 height 13
type input "**********"
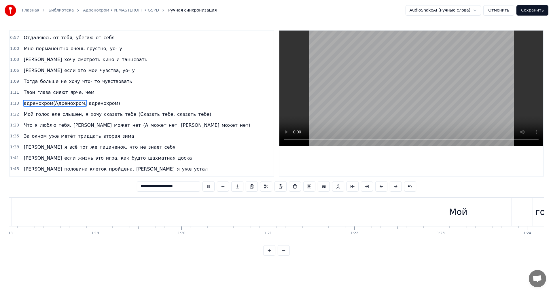
scroll to position [0, 6736]
click at [162, 211] on div at bounding box center [531, 211] width 14514 height 28
drag, startPoint x: 63, startPoint y: 212, endPoint x: 7, endPoint y: 218, distance: 56.7
click at [8, 218] on div "Главная Библиотека Адренохром • N.MASTEROFF • GSPD Ручная синхронизация AudioSh…" at bounding box center [276, 127] width 553 height 255
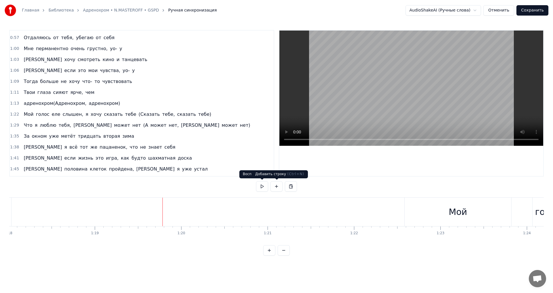
drag, startPoint x: 159, startPoint y: 182, endPoint x: 144, endPoint y: 189, distance: 16.3
click at [143, 189] on div "0:11 Твои глаза сияют ярче, чем адренохром (Адренохром, адренохром) 0:17 Внезап…" at bounding box center [276, 142] width 534 height 225
click at [290, 186] on button at bounding box center [291, 186] width 12 height 10
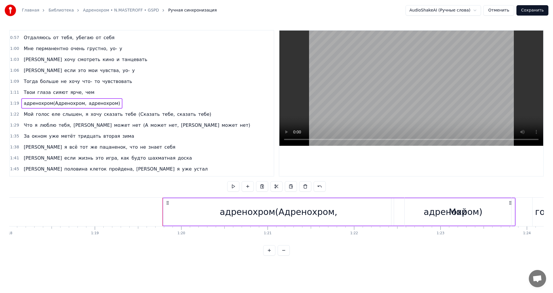
click at [383, 264] on html "Главная Библиотека Адренохром • N.MASTEROFF • GSPD Ручная синхронизация AudioSh…" at bounding box center [276, 132] width 553 height 264
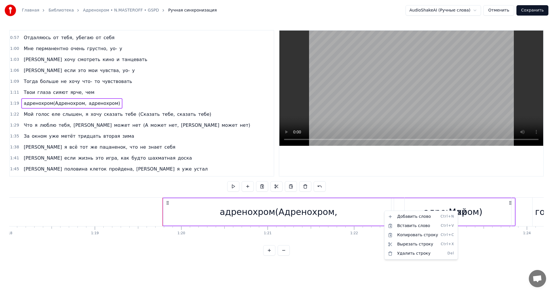
click at [305, 186] on html "Главная Библиотека Адренохром • N.MASTEROFF • GSPD Ручная синхронизация AudioSh…" at bounding box center [276, 132] width 553 height 264
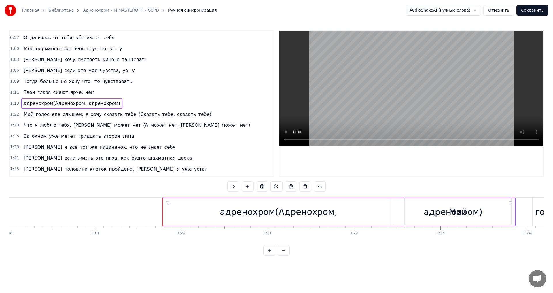
click at [305, 186] on button at bounding box center [305, 186] width 12 height 10
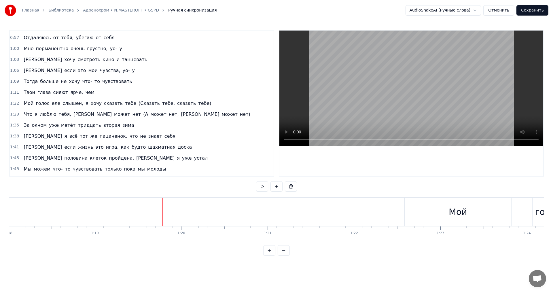
click at [490, 11] on button "Отменить" at bounding box center [498, 10] width 31 height 10
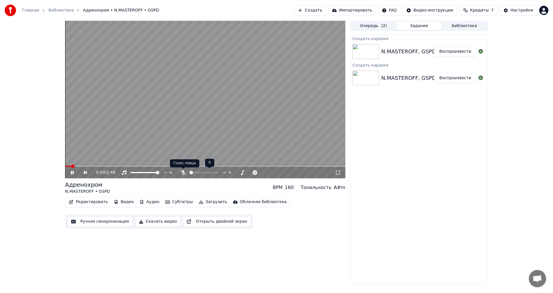
click at [182, 172] on icon at bounding box center [183, 172] width 6 height 5
click at [182, 172] on icon at bounding box center [183, 172] width 3 height 5
click at [182, 172] on icon at bounding box center [183, 172] width 6 height 5
click at [184, 172] on icon at bounding box center [183, 172] width 3 height 5
click at [338, 173] on icon at bounding box center [338, 172] width 6 height 5
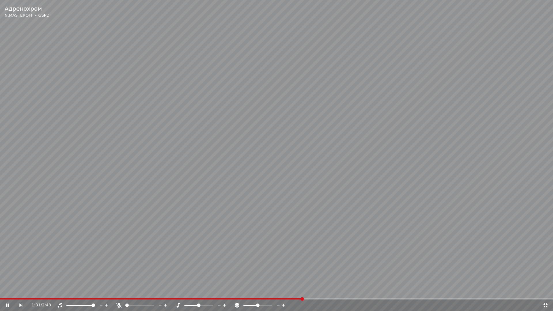
click at [550, 292] on div "1:31 / 2:48" at bounding box center [276, 305] width 553 height 12
click at [548, 292] on div "1:32 / 2:48" at bounding box center [276, 305] width 548 height 6
click at [548, 292] on div "1:33 / 2:48" at bounding box center [276, 305] width 548 height 6
drag, startPoint x: 536, startPoint y: 303, endPoint x: 538, endPoint y: 303, distance: 2.9
click at [536, 292] on div "1:34 / 2:48" at bounding box center [287, 305] width 511 height 6
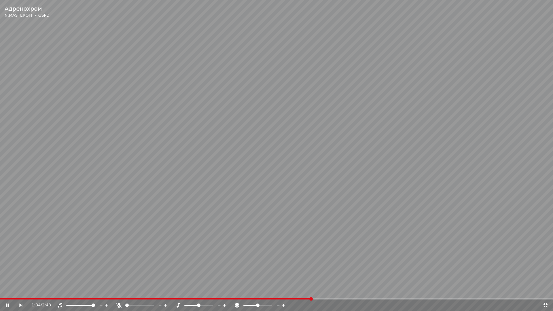
click at [545, 292] on icon at bounding box center [545, 305] width 6 height 5
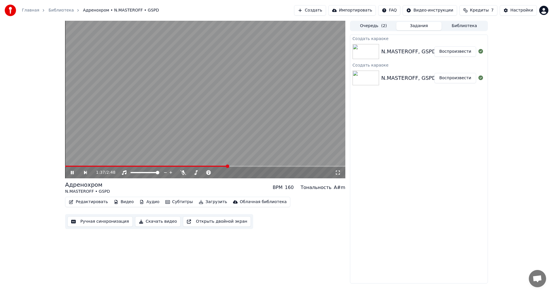
click at [456, 55] on button "Воспроизвести" at bounding box center [455, 51] width 42 height 10
click at [95, 220] on button "Ручная синхронизация" at bounding box center [99, 221] width 65 height 10
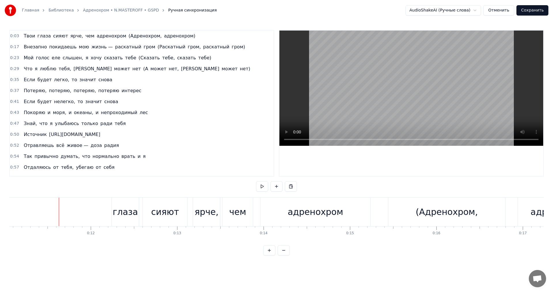
scroll to position [0, 975]
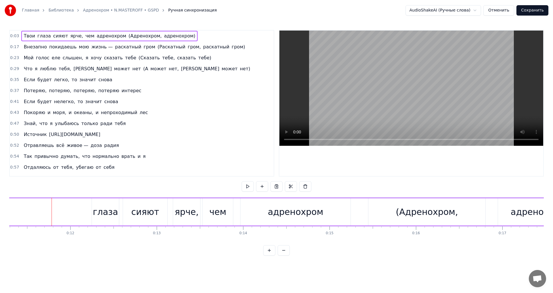
click at [29, 9] on link "Главная" at bounding box center [30, 10] width 17 height 6
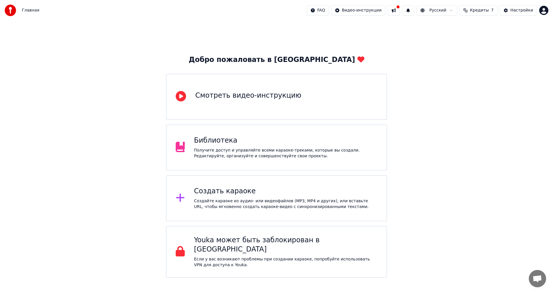
click at [286, 104] on div "Смотреть видео-инструкцию" at bounding box center [276, 97] width 221 height 46
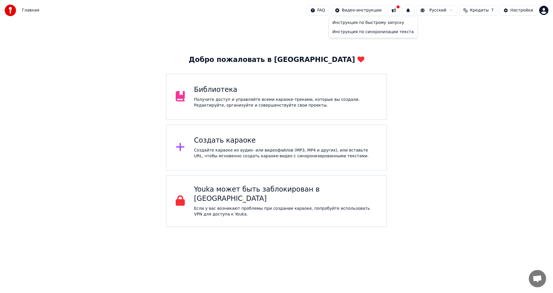
click at [418, 23] on html "Главная FAQ Видео-инструкции Русский Кредиты 7 Настройки Добро пожаловать в You…" at bounding box center [276, 113] width 553 height 227
click at [397, 31] on div "Инструкция по синхронизации текста" at bounding box center [373, 31] width 86 height 9
click at [306, 205] on p "Если у вас возникают проблемы при создании караоке, попробуйте использовать VPN…" at bounding box center [285, 211] width 183 height 12
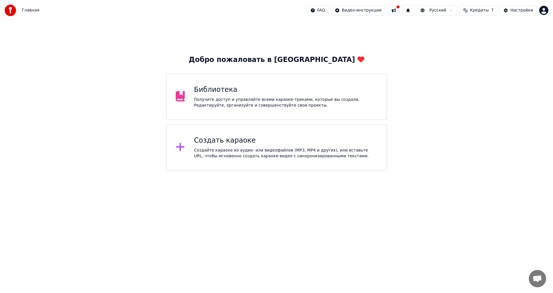
click at [235, 139] on div "Создать караоке" at bounding box center [285, 140] width 183 height 9
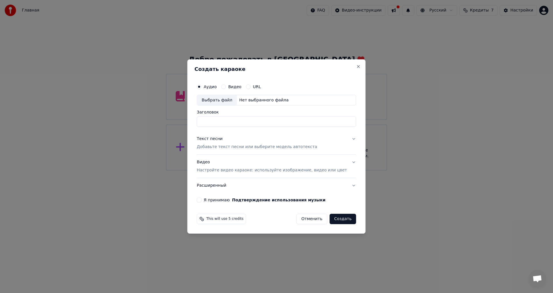
click at [303, 149] on p "Добавьте текст песни или выберите модель автотекста" at bounding box center [257, 147] width 120 height 6
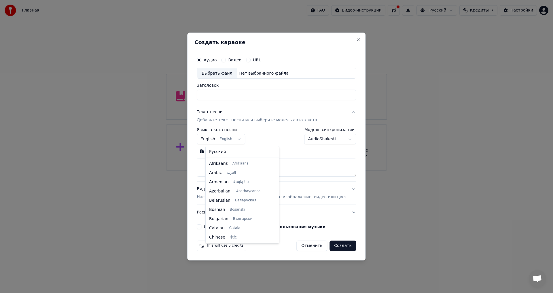
click at [234, 138] on body "Главная FAQ Видео-инструкции Русский Кредиты 7 Настройки Добро пожаловать в You…" at bounding box center [276, 85] width 553 height 170
select select "**"
click at [341, 139] on body "Главная FAQ Видео-инструкции Русский Кредиты 7 Настройки Добро пожаловать в You…" at bounding box center [276, 85] width 553 height 170
click at [229, 75] on div "Выбрать файл" at bounding box center [217, 73] width 40 height 10
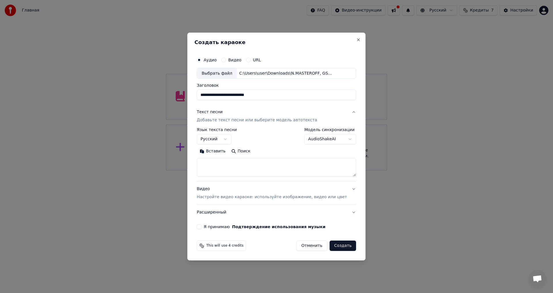
click at [233, 76] on div "Выбрать файл" at bounding box center [217, 73] width 40 height 10
type input "**********"
click at [222, 197] on p "Настройте видео караоке: используйте изображение, видео или цвет" at bounding box center [272, 197] width 150 height 6
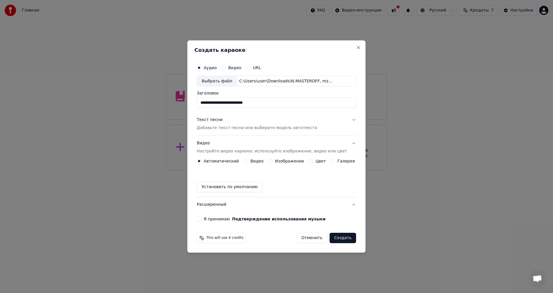
click at [272, 162] on button "Изображение" at bounding box center [270, 161] width 5 height 5
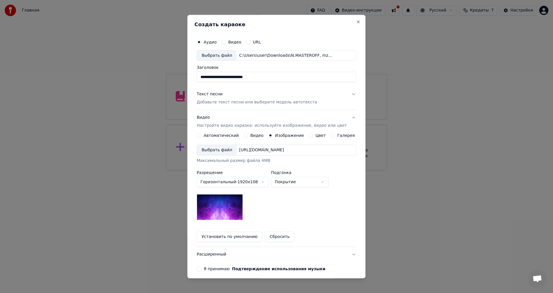
click at [216, 208] on img at bounding box center [220, 207] width 46 height 26
click at [223, 203] on img at bounding box center [220, 207] width 46 height 26
click at [222, 153] on div "Выбрать файл" at bounding box center [217, 150] width 40 height 10
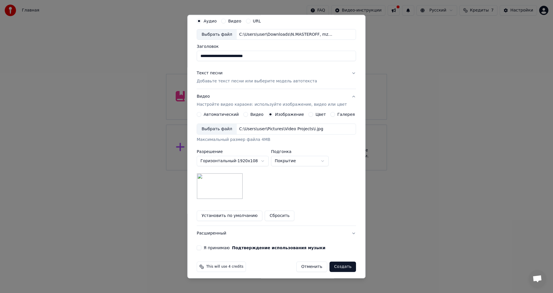
scroll to position [24, 0]
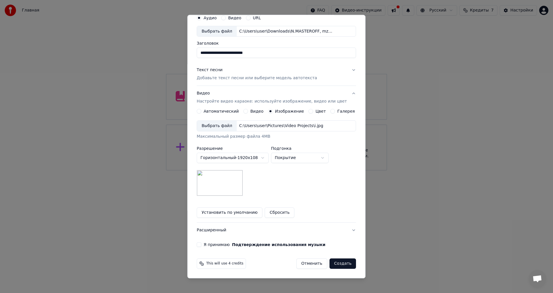
click at [314, 159] on body "**********" at bounding box center [276, 85] width 553 height 170
click at [317, 155] on body "**********" at bounding box center [276, 85] width 553 height 170
select select "****"
click at [313, 156] on body "**********" at bounding box center [276, 85] width 553 height 170
click at [336, 170] on body "**********" at bounding box center [276, 85] width 553 height 170
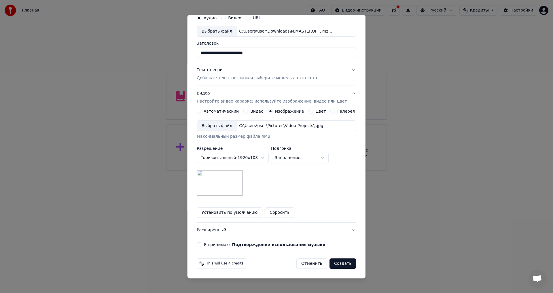
click at [330, 264] on button "Создать" at bounding box center [342, 263] width 26 height 10
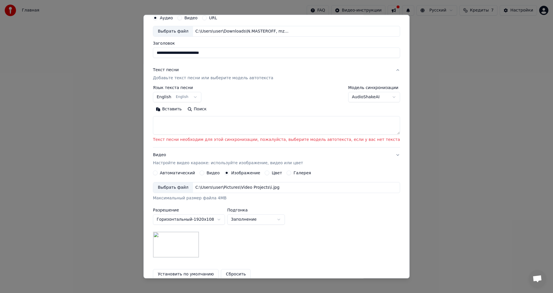
scroll to position [0, 0]
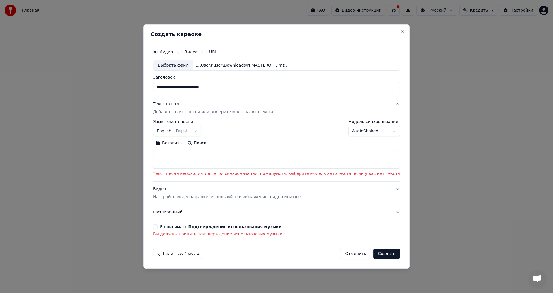
click at [179, 155] on textarea at bounding box center [276, 159] width 247 height 18
click at [207, 142] on button "Поиск" at bounding box center [196, 143] width 25 height 9
type textarea "**********"
select select
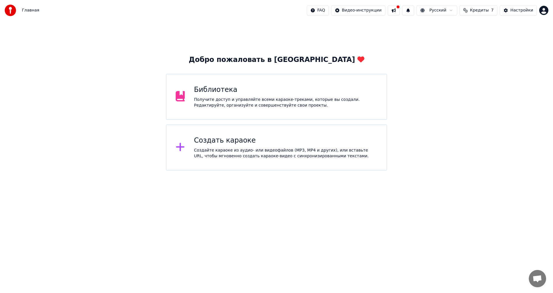
click at [247, 146] on div "Создать караоке Создайте караоке из аудио- или видеофайлов (MP3, MP4 и других),…" at bounding box center [285, 147] width 183 height 23
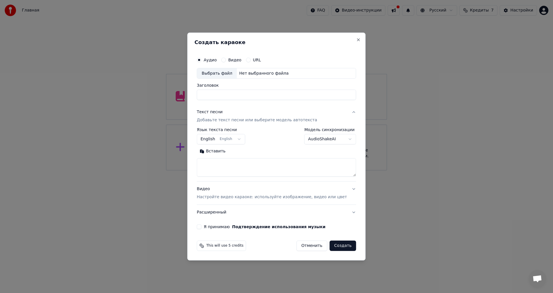
click at [239, 141] on body "Главная FAQ Видео-инструкции Русский Кредиты 7 Настройки Добро пожаловать в You…" at bounding box center [276, 85] width 553 height 170
select select "**"
click at [218, 78] on div "Выбрать файл" at bounding box center [217, 73] width 40 height 10
type input "**********"
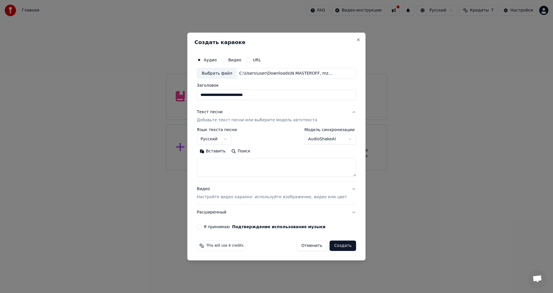
click at [211, 151] on button "Вставить" at bounding box center [213, 151] width 32 height 9
click at [265, 197] on p "Настройте видео караоке: используйте изображение, видео или цвет" at bounding box center [272, 197] width 150 height 6
type textarea "**********"
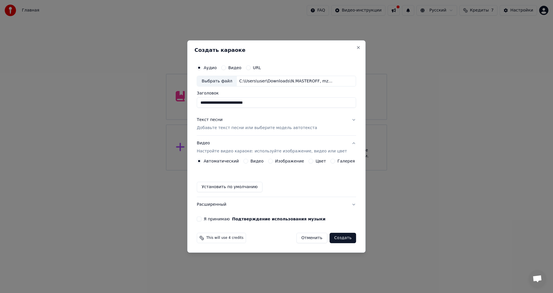
click at [294, 162] on label "Изображение" at bounding box center [289, 161] width 29 height 4
click at [273, 162] on button "Изображение" at bounding box center [270, 161] width 5 height 5
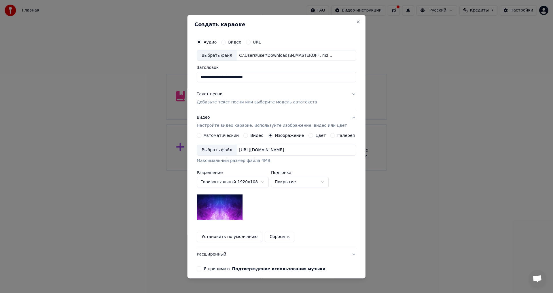
click at [217, 146] on div "Выбрать файл" at bounding box center [217, 150] width 40 height 10
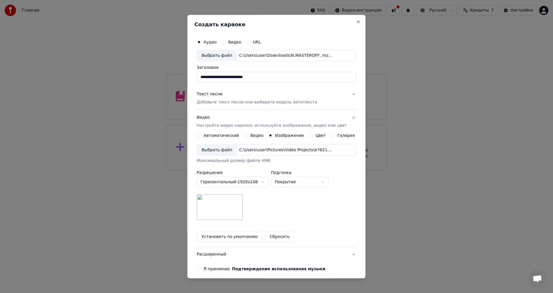
scroll to position [24, 0]
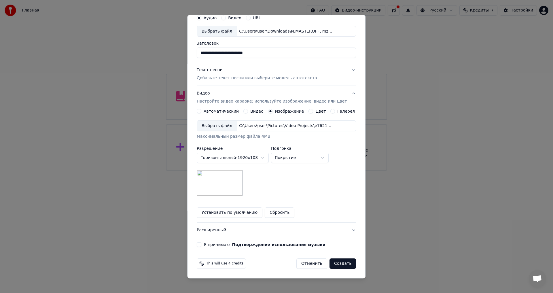
click at [335, 261] on button "Создать" at bounding box center [342, 263] width 26 height 10
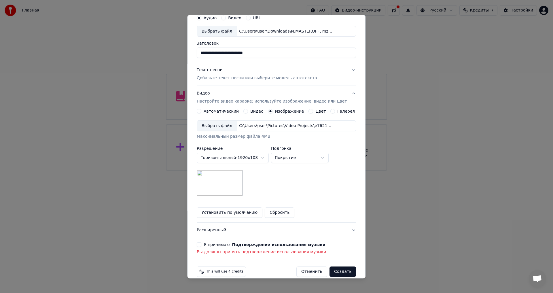
click at [201, 244] on button "Я принимаю Подтверждение использования музыки" at bounding box center [199, 244] width 5 height 5
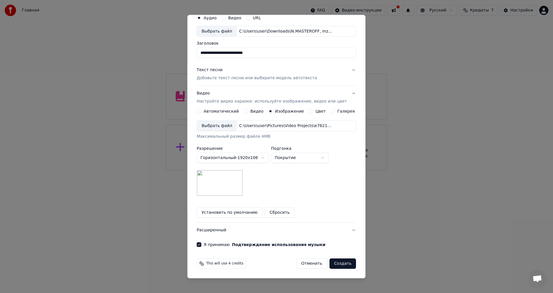
click at [208, 232] on button "Расширенный" at bounding box center [276, 230] width 159 height 15
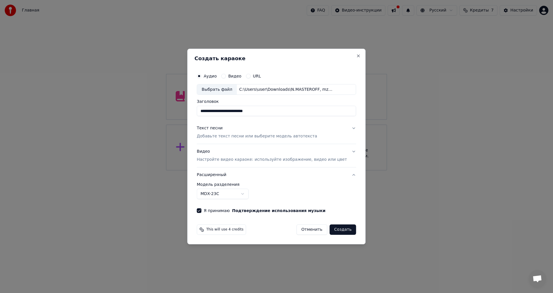
click at [232, 170] on body "**********" at bounding box center [276, 85] width 553 height 170
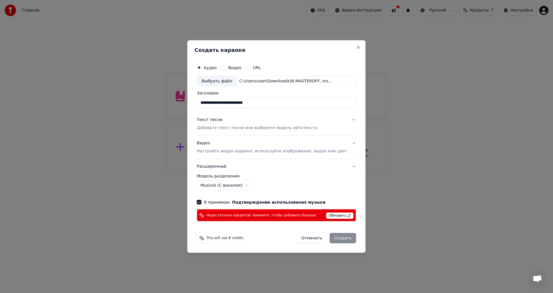
click at [336, 215] on span "Обновить" at bounding box center [339, 215] width 27 height 6
drag, startPoint x: 279, startPoint y: 212, endPoint x: 268, endPoint y: 214, distance: 11.0
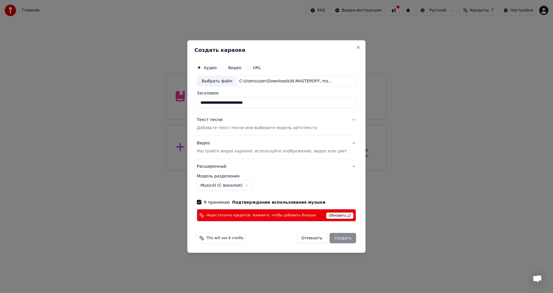
click at [224, 215] on span "Недостаточно кредитов. Нажмите, чтобы добавить больше" at bounding box center [260, 215] width 109 height 5
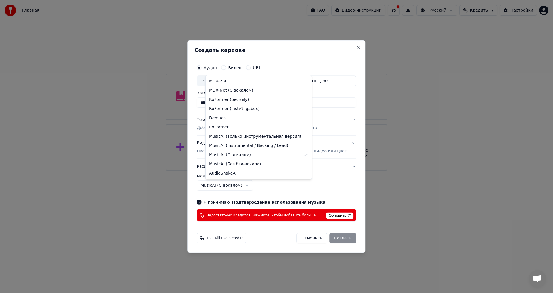
click at [239, 170] on body "**********" at bounding box center [276, 85] width 553 height 170
select select "**********"
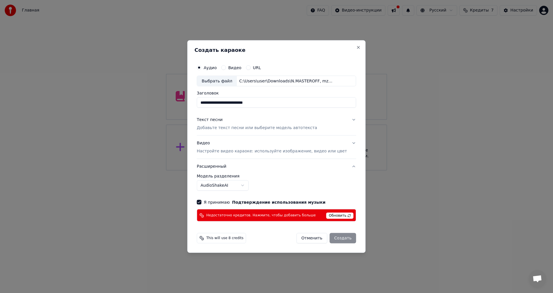
click at [267, 146] on div "Видео Настройте видео караоке: используйте изображение, видео или цвет" at bounding box center [272, 147] width 150 height 14
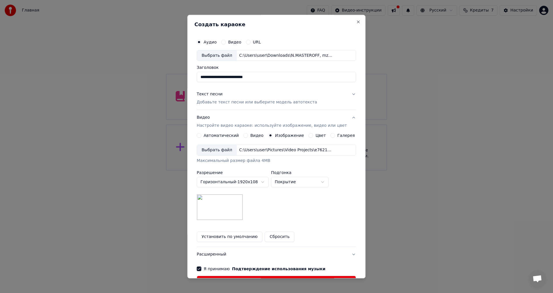
click at [241, 103] on p "Добавьте текст песни или выберите модель автотекста" at bounding box center [257, 103] width 120 height 6
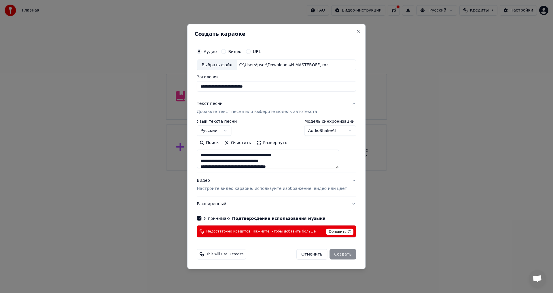
click at [209, 157] on textarea at bounding box center [268, 159] width 142 height 18
drag, startPoint x: 208, startPoint y: 155, endPoint x: 281, endPoint y: 156, distance: 72.8
click at [281, 156] on textarea at bounding box center [268, 159] width 142 height 18
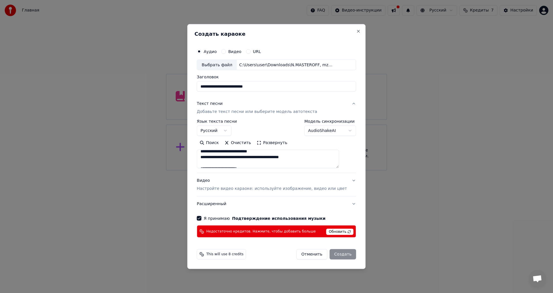
drag, startPoint x: 209, startPoint y: 159, endPoint x: 276, endPoint y: 161, distance: 67.1
click at [276, 161] on textarea at bounding box center [268, 159] width 142 height 18
click at [260, 156] on textarea at bounding box center [268, 159] width 142 height 18
drag, startPoint x: 210, startPoint y: 152, endPoint x: 228, endPoint y: 157, distance: 18.4
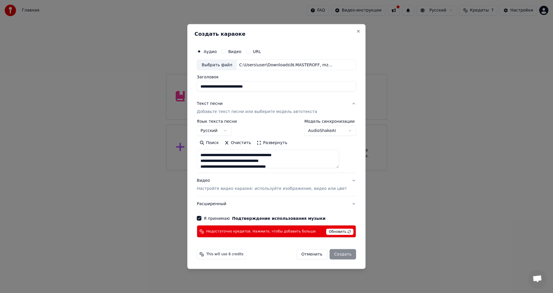
paste textarea "**********"
click at [317, 160] on textarea at bounding box center [268, 159] width 142 height 18
type textarea "**********"
click at [341, 256] on div "Отменить Создать" at bounding box center [326, 254] width 60 height 10
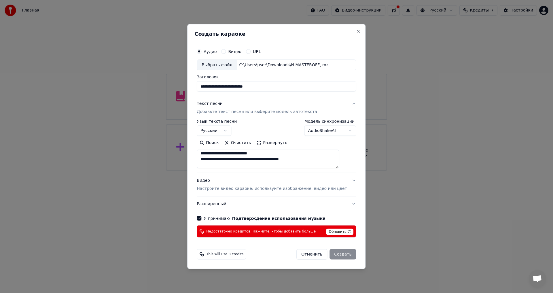
click at [334, 254] on div "Отменить Создать" at bounding box center [326, 254] width 60 height 10
click at [201, 218] on button "Я принимаю Подтверждение использования музыки" at bounding box center [199, 218] width 5 height 5
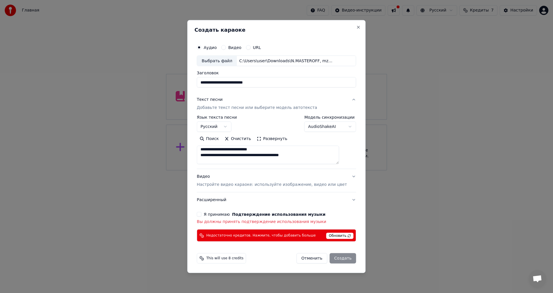
click at [218, 202] on button "Расширенный" at bounding box center [276, 199] width 159 height 15
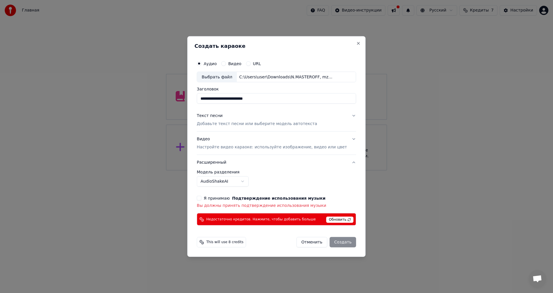
click at [224, 170] on body "**********" at bounding box center [276, 85] width 553 height 170
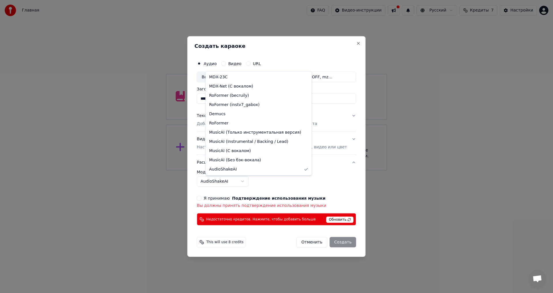
select select "******"
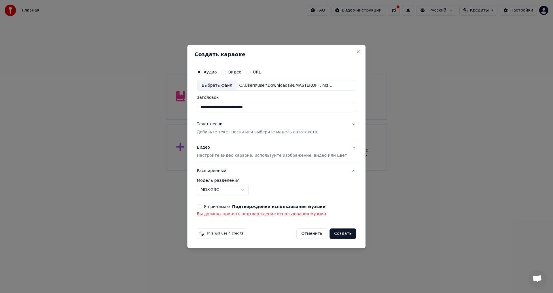
click at [210, 205] on div "Я принимаю Подтверждение использования музыки" at bounding box center [276, 206] width 159 height 5
click at [201, 206] on button "Я принимаю Подтверждение использования музыки" at bounding box center [199, 206] width 5 height 5
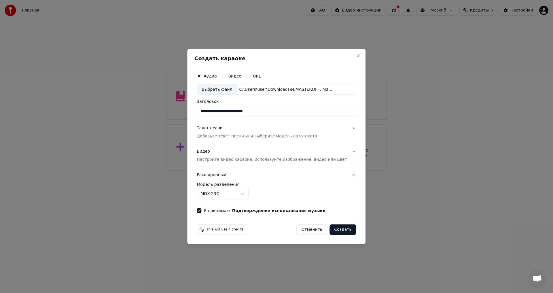
click at [334, 227] on button "Создать" at bounding box center [342, 229] width 26 height 10
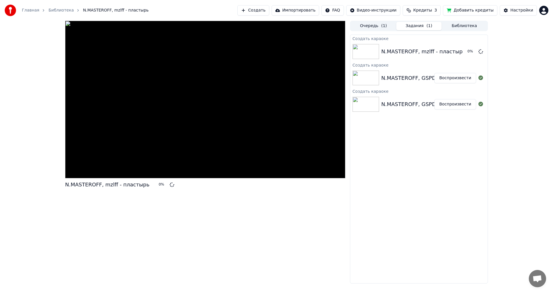
click at [454, 76] on button "Воспроизвести" at bounding box center [455, 78] width 42 height 10
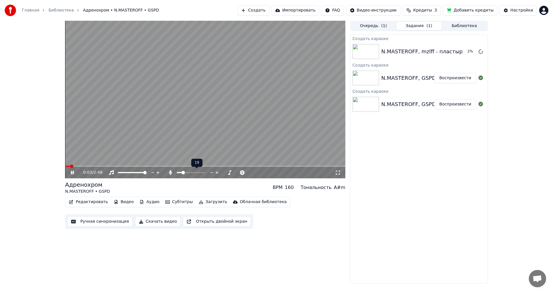
click at [182, 172] on span at bounding box center [182, 172] width 3 height 3
click at [177, 174] on span at bounding box center [178, 172] width 3 height 3
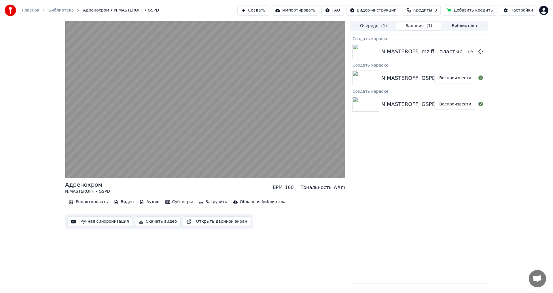
click at [282, 187] on div "BPM" at bounding box center [278, 187] width 10 height 7
click at [169, 203] on button "Субтитры" at bounding box center [179, 202] width 32 height 8
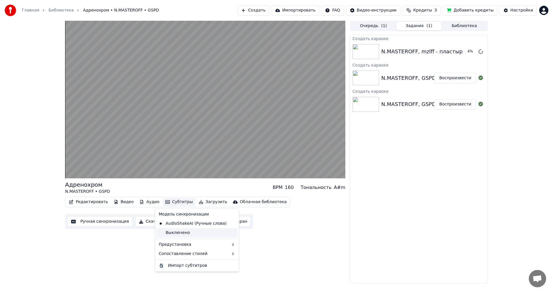
click at [195, 234] on div "Выключено" at bounding box center [196, 232] width 81 height 9
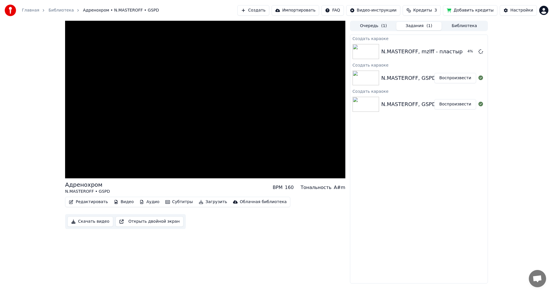
click at [171, 201] on button "Субтитры" at bounding box center [179, 202] width 32 height 8
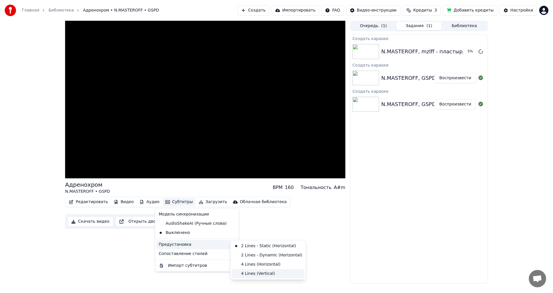
click at [261, 270] on div "4 Lines (Vertical)" at bounding box center [268, 273] width 73 height 9
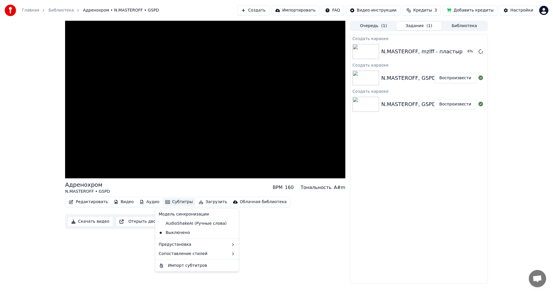
click at [179, 203] on button "Субтитры" at bounding box center [179, 202] width 32 height 8
click at [191, 224] on div "AudioShakeAI (Ручные слова)" at bounding box center [192, 223] width 73 height 9
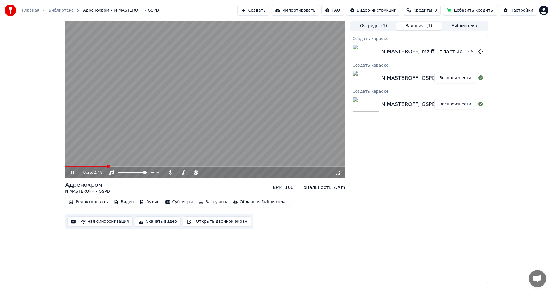
click at [173, 203] on button "Субтитры" at bounding box center [179, 202] width 32 height 8
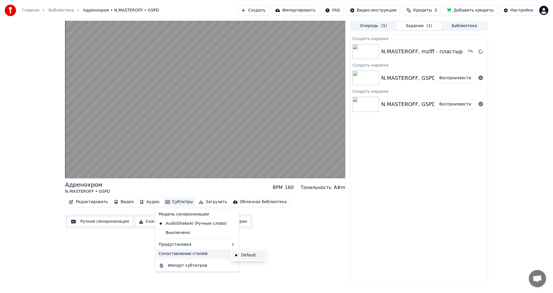
click at [241, 254] on div "Default" at bounding box center [249, 254] width 34 height 9
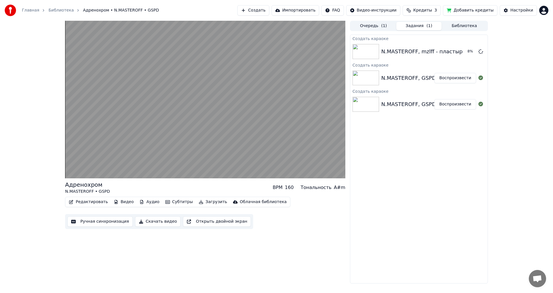
click at [165, 201] on button "Субтитры" at bounding box center [179, 202] width 32 height 8
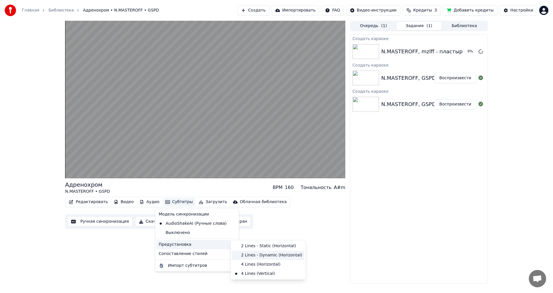
click at [275, 255] on div "2 Lines - Dynamic (Horizontal)" at bounding box center [268, 254] width 73 height 9
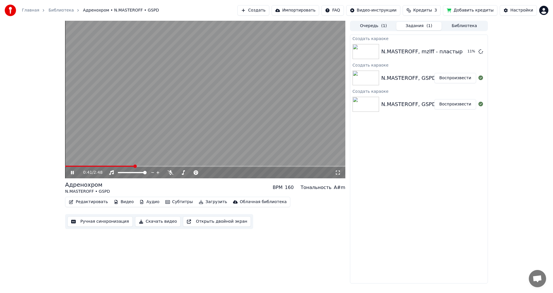
click at [453, 103] on button "Воспроизвести" at bounding box center [455, 104] width 42 height 10
click at [172, 202] on button "Субтитры" at bounding box center [179, 202] width 32 height 8
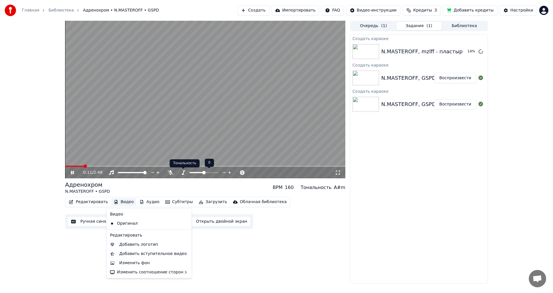
click at [185, 173] on icon at bounding box center [183, 172] width 6 height 5
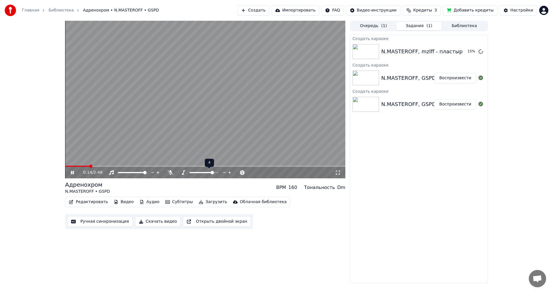
click at [213, 173] on span at bounding box center [201, 172] width 24 height 1
click at [206, 172] on span at bounding box center [201, 172] width 24 height 1
click at [201, 172] on span at bounding box center [197, 172] width 17 height 1
click at [202, 172] on span at bounding box center [201, 172] width 3 height 3
click at [228, 172] on icon at bounding box center [229, 173] width 5 height 6
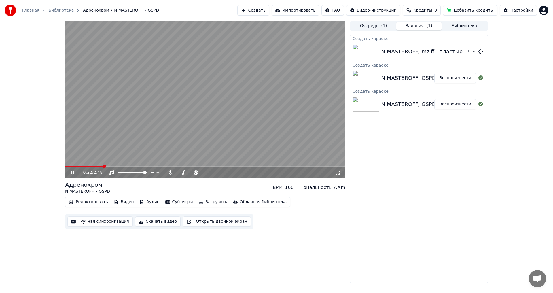
click at [198, 117] on video at bounding box center [205, 99] width 280 height 157
click at [231, 174] on span at bounding box center [228, 172] width 3 height 3
click at [218, 149] on video at bounding box center [205, 99] width 280 height 157
click at [224, 172] on div "0:29 / 2:48" at bounding box center [209, 173] width 252 height 6
drag, startPoint x: 224, startPoint y: 172, endPoint x: 240, endPoint y: 171, distance: 15.9
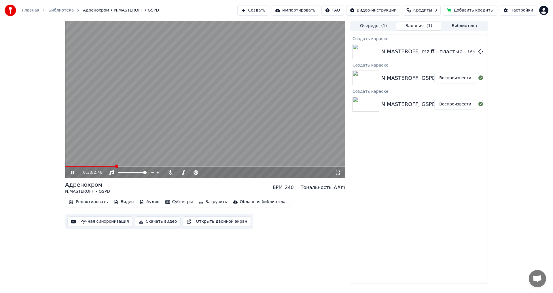
click at [229, 171] on div "0:30 / 2:48" at bounding box center [209, 173] width 252 height 6
click at [215, 169] on div "0:33 / 2:48" at bounding box center [205, 173] width 280 height 12
click at [199, 170] on div "0:34 / 2:48" at bounding box center [209, 173] width 252 height 6
drag, startPoint x: 192, startPoint y: 171, endPoint x: 196, endPoint y: 172, distance: 4.0
click at [194, 172] on div "0:35 / 2:48" at bounding box center [209, 173] width 252 height 6
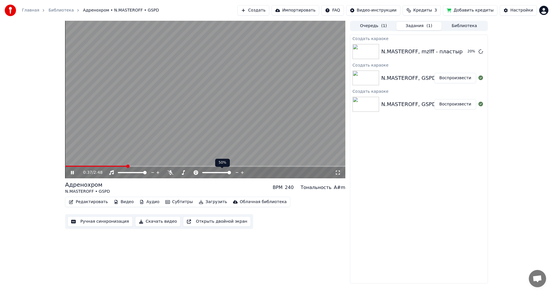
click at [218, 172] on span at bounding box center [216, 172] width 29 height 1
click at [215, 172] on span at bounding box center [210, 172] width 16 height 1
click at [242, 174] on icon at bounding box center [242, 172] width 3 height 3
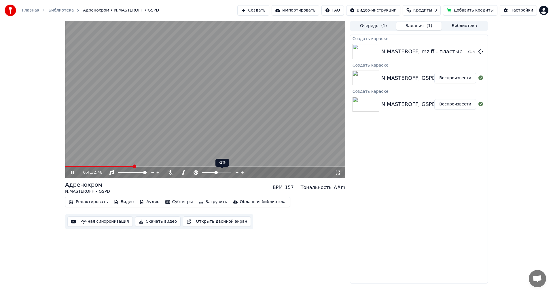
click at [242, 174] on icon at bounding box center [242, 172] width 3 height 3
click at [238, 173] on icon at bounding box center [236, 173] width 5 height 6
click at [383, 48] on div "N.MASTEROFF, mzlff - пластырь" at bounding box center [423, 51] width 84 height 8
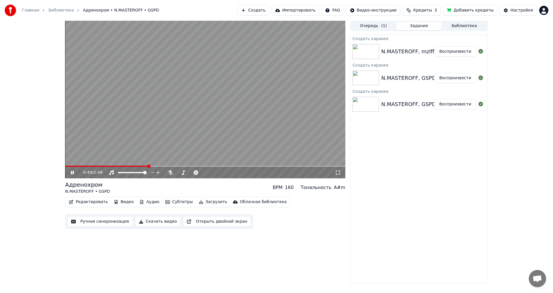
click at [450, 51] on button "Воспроизвести" at bounding box center [455, 51] width 42 height 10
click at [336, 174] on icon at bounding box center [338, 172] width 6 height 5
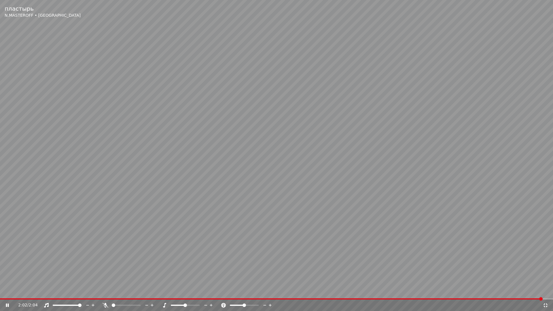
click at [543, 292] on icon at bounding box center [545, 305] width 4 height 4
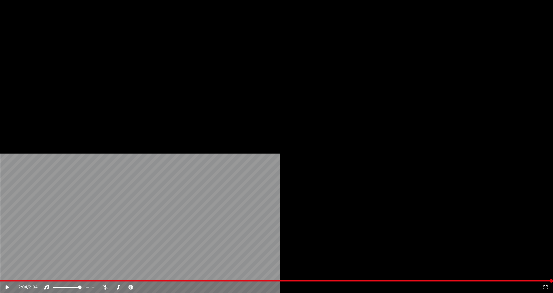
click at [171, 48] on button "Субтитры" at bounding box center [179, 44] width 32 height 8
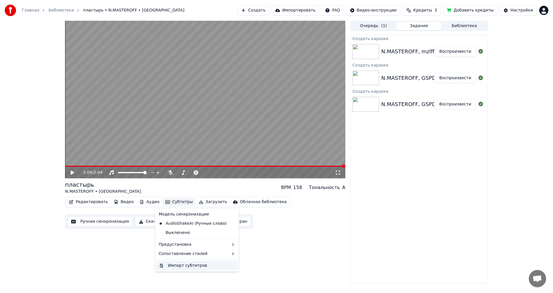
click at [186, 267] on div "Импорт субтитров" at bounding box center [187, 265] width 39 height 6
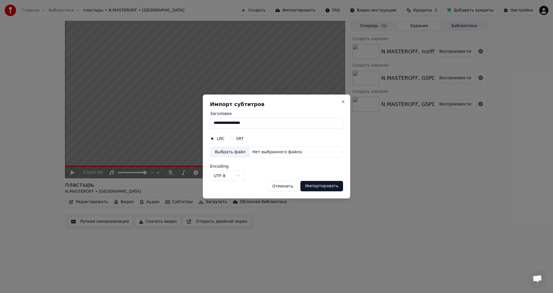
click at [229, 139] on button "SRT" at bounding box center [231, 138] width 5 height 5
click at [231, 149] on div "Выбрать файл" at bounding box center [230, 152] width 40 height 10
click at [284, 187] on button "Отменить" at bounding box center [282, 186] width 31 height 10
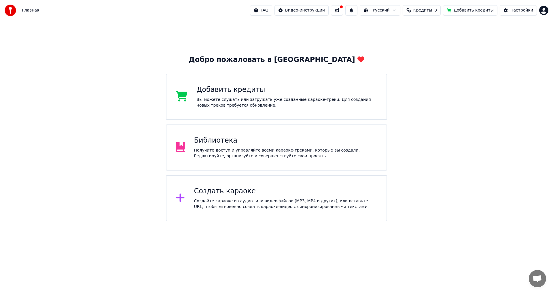
click at [222, 147] on div "Получите доступ и управляйте всеми караоке-треками, которые вы создали. Редакти…" at bounding box center [285, 153] width 183 height 12
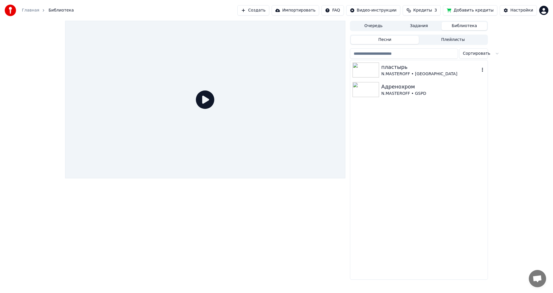
click at [402, 68] on div "пластырь" at bounding box center [430, 67] width 98 height 8
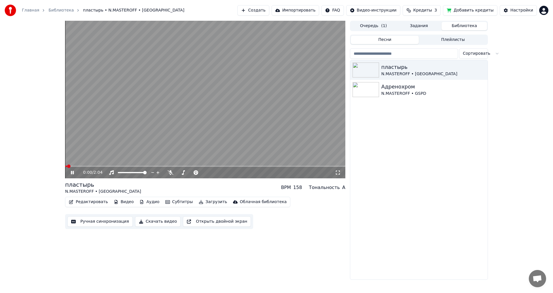
click at [173, 205] on button "Субтитры" at bounding box center [179, 202] width 32 height 8
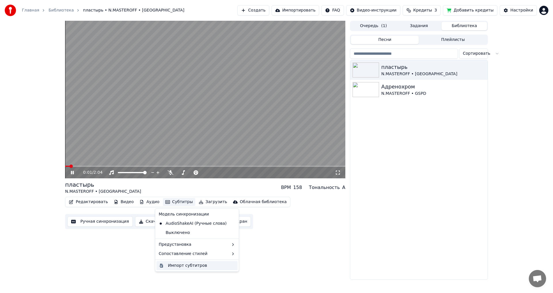
click at [191, 266] on div "Импорт субтитров" at bounding box center [187, 265] width 39 height 6
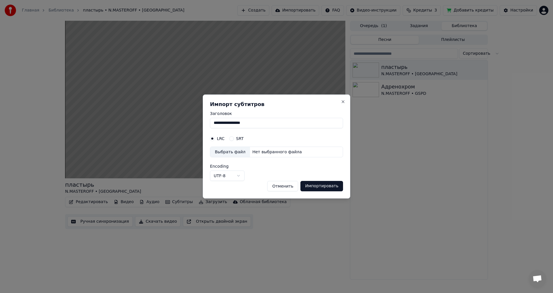
click at [222, 152] on div "Выбрать файл" at bounding box center [230, 152] width 40 height 10
click at [224, 148] on div "Выбрать файл" at bounding box center [230, 152] width 40 height 10
click at [227, 152] on div "Выбрать файл" at bounding box center [230, 152] width 40 height 10
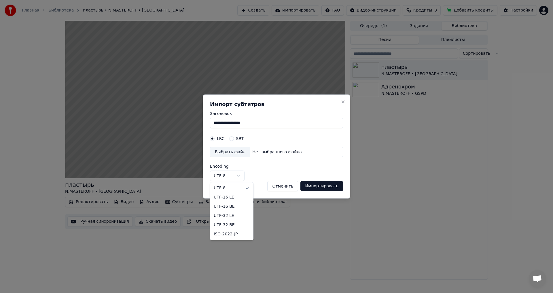
click at [235, 176] on body "**********" at bounding box center [276, 146] width 553 height 293
click at [279, 182] on body "**********" at bounding box center [276, 146] width 553 height 293
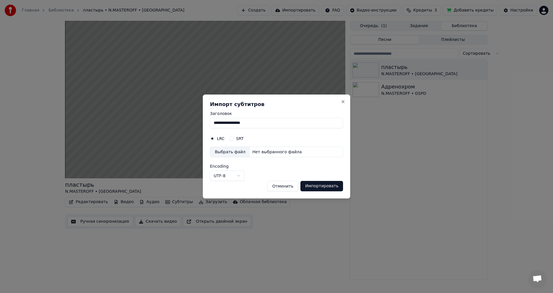
click at [282, 186] on button "Отменить" at bounding box center [282, 186] width 31 height 10
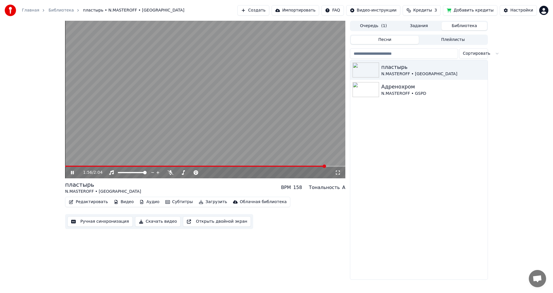
click at [202, 202] on button "Загрузить" at bounding box center [212, 202] width 33 height 8
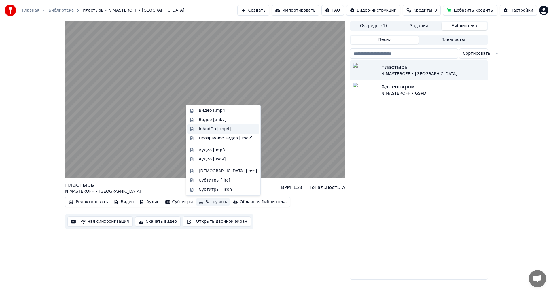
click at [228, 129] on div "InAndOn [.mp4]" at bounding box center [228, 129] width 58 height 6
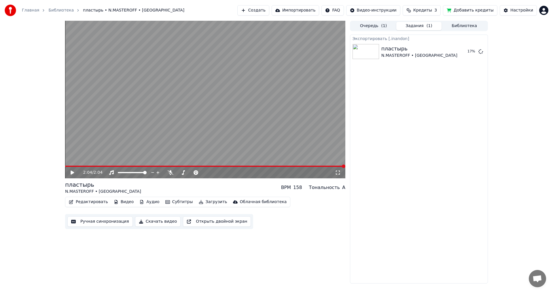
click at [484, 12] on button "Добавить кредиты" at bounding box center [470, 10] width 54 height 10
click at [523, 9] on div "Настройки" at bounding box center [521, 10] width 23 height 6
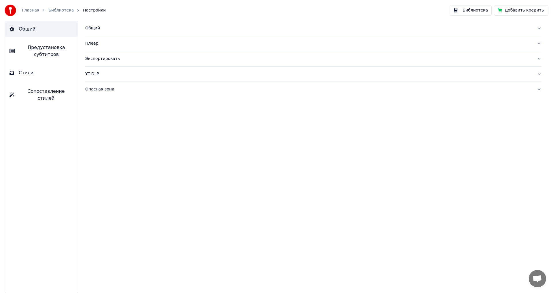
click at [64, 10] on link "Библиотека" at bounding box center [60, 10] width 25 height 6
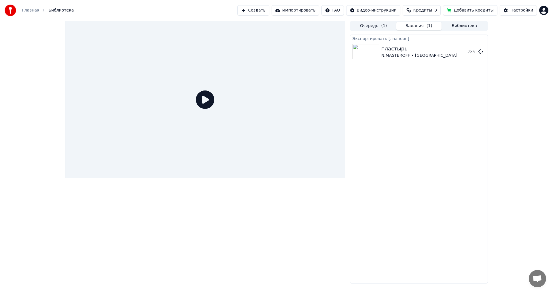
drag, startPoint x: 199, startPoint y: 95, endPoint x: 213, endPoint y: 97, distance: 14.9
click at [199, 95] on icon at bounding box center [205, 99] width 18 height 18
click at [388, 49] on div "пластырь" at bounding box center [419, 49] width 76 height 8
click at [382, 26] on span "( 1 )" at bounding box center [384, 26] width 6 height 6
click at [421, 27] on button "Задания ( 1 )" at bounding box center [418, 26] width 45 height 8
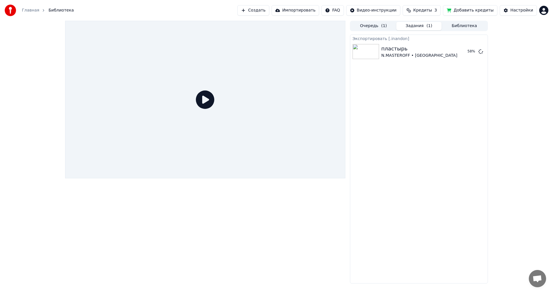
click at [34, 12] on link "Главная" at bounding box center [30, 10] width 17 height 6
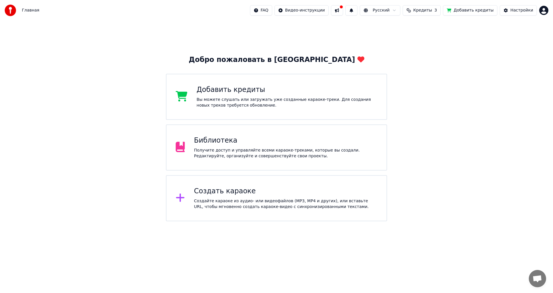
click at [211, 138] on div "Библиотека" at bounding box center [285, 140] width 183 height 9
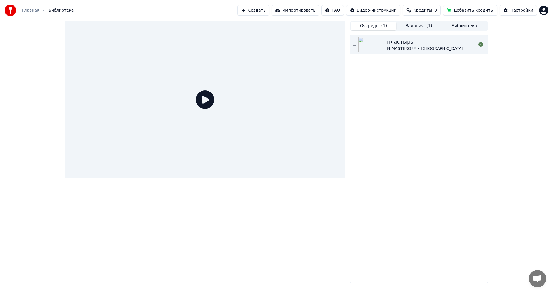
click at [380, 24] on button "Очередь ( 1 )" at bounding box center [373, 26] width 45 height 8
click at [455, 26] on button "Библиотека" at bounding box center [463, 26] width 45 height 8
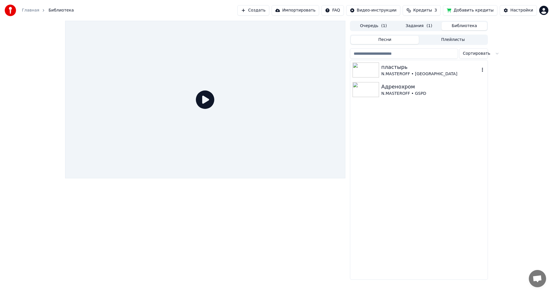
click at [433, 65] on div "пластырь" at bounding box center [430, 67] width 98 height 8
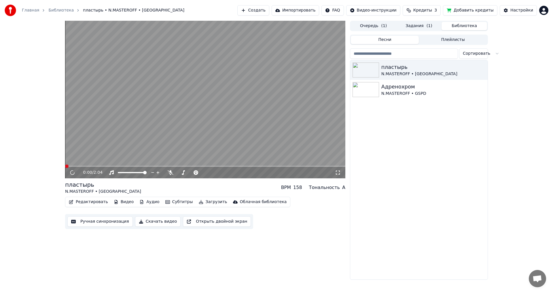
click at [169, 202] on button "Субтитры" at bounding box center [179, 202] width 32 height 8
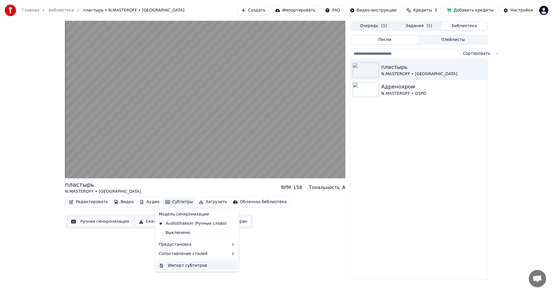
click at [188, 265] on div "Импорт субтитров" at bounding box center [187, 265] width 39 height 6
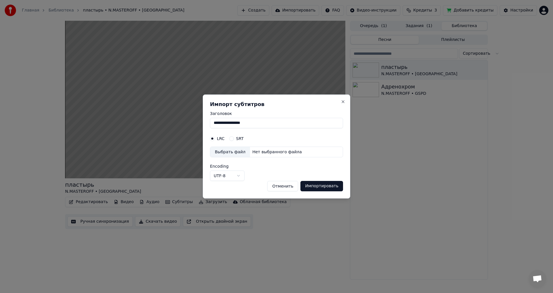
click at [230, 150] on div "Выбрать файл" at bounding box center [230, 152] width 40 height 10
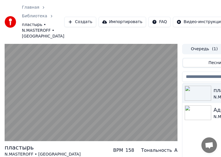
drag, startPoint x: 203, startPoint y: 131, endPoint x: 189, endPoint y: 90, distance: 44.0
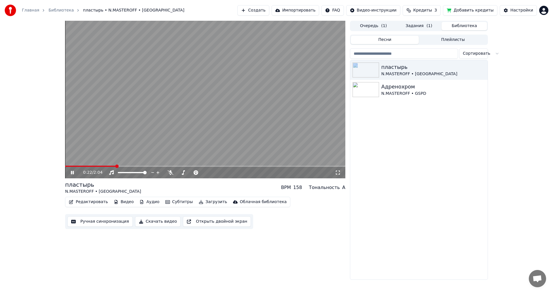
click at [182, 202] on button "Субтитры" at bounding box center [179, 202] width 32 height 8
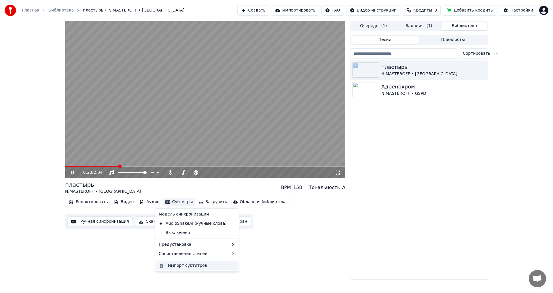
click at [198, 266] on div "Импорт субтитров" at bounding box center [187, 265] width 39 height 6
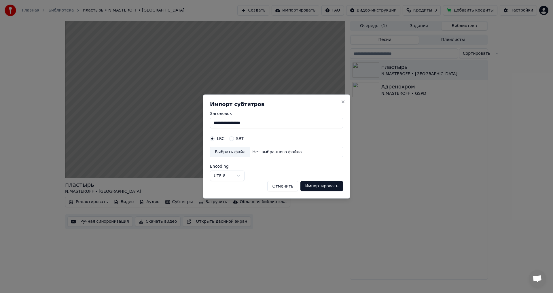
click at [231, 151] on div "Выбрать файл" at bounding box center [230, 152] width 40 height 10
click at [260, 153] on div "Нет выбранного файла" at bounding box center [277, 152] width 54 height 6
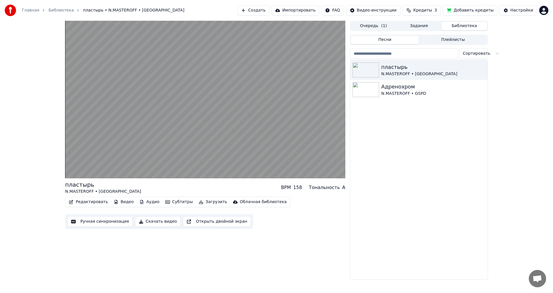
click at [428, 38] on button "Плейлисты" at bounding box center [452, 40] width 68 height 8
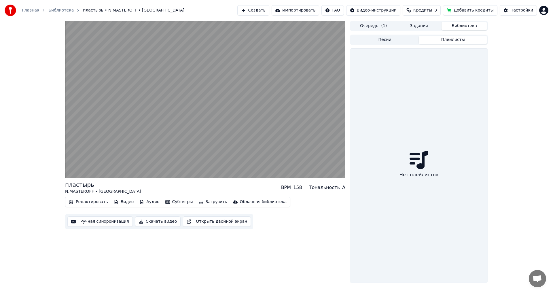
click at [423, 26] on button "Задания" at bounding box center [418, 26] width 45 height 8
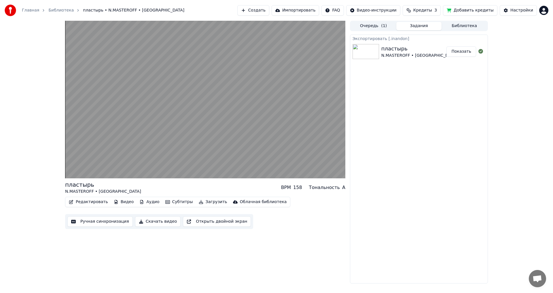
click at [464, 51] on button "Показать" at bounding box center [461, 51] width 30 height 10
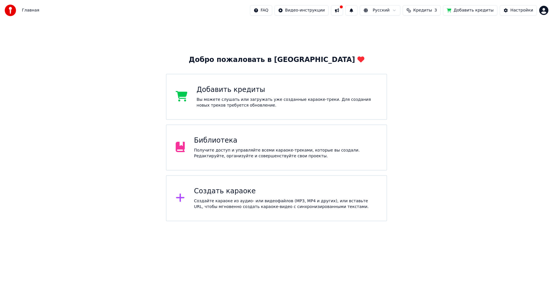
click at [236, 195] on div "Создать караоке" at bounding box center [285, 190] width 183 height 9
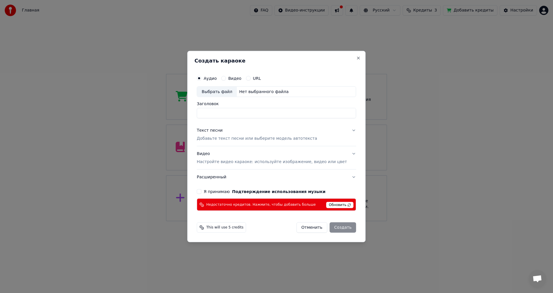
click at [229, 92] on div "Выбрать файл" at bounding box center [217, 91] width 40 height 10
click at [333, 205] on span "Обновить" at bounding box center [339, 205] width 27 height 6
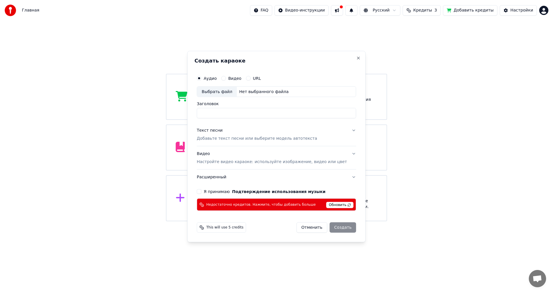
drag, startPoint x: 391, startPoint y: 139, endPoint x: 397, endPoint y: 62, distance: 76.8
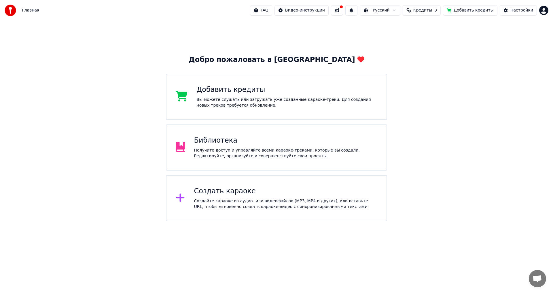
click at [421, 11] on button "Кредиты 3" at bounding box center [421, 10] width 38 height 10
click at [424, 53] on button "Обновить" at bounding box center [429, 53] width 35 height 10
click at [426, 10] on span "Кредиты" at bounding box center [422, 10] width 19 height 6
click at [421, 12] on button "Кредиты 3" at bounding box center [421, 10] width 38 height 10
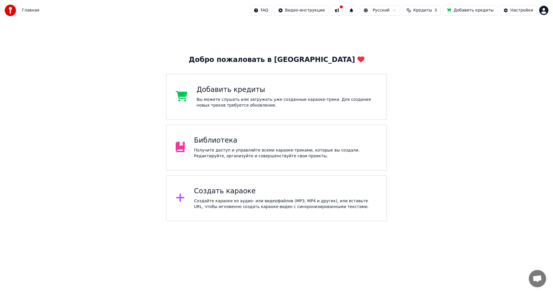
click at [212, 183] on div "Создать караоке Создайте караоке из аудио- или видеофайлов (MP3, MP4 и других),…" at bounding box center [276, 198] width 221 height 46
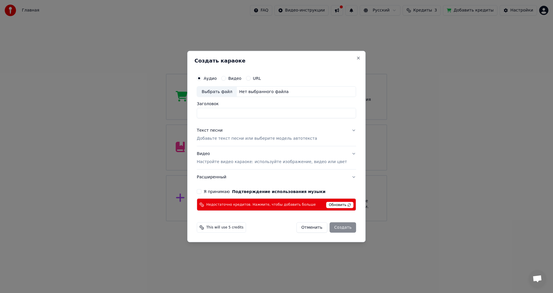
click at [226, 201] on div "Недостаточно кредитов. Нажмите, чтобы добавить больше Обновить" at bounding box center [276, 204] width 159 height 12
click at [228, 204] on span "Недостаточно кредитов. Нажмите, чтобы добавить больше" at bounding box center [260, 204] width 109 height 5
